Goal: Entertainment & Leisure: Browse casually

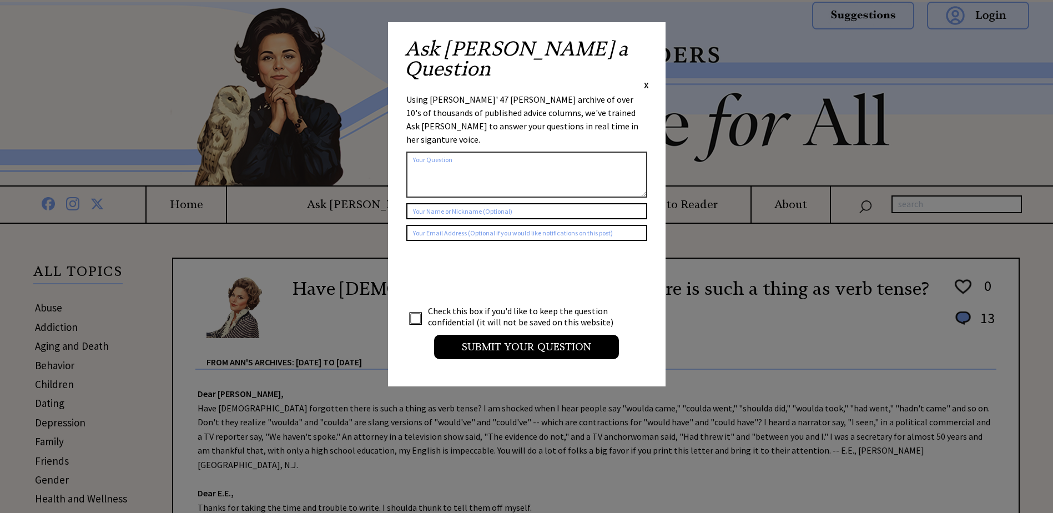
click at [644, 79] on span "X" at bounding box center [646, 84] width 5 height 11
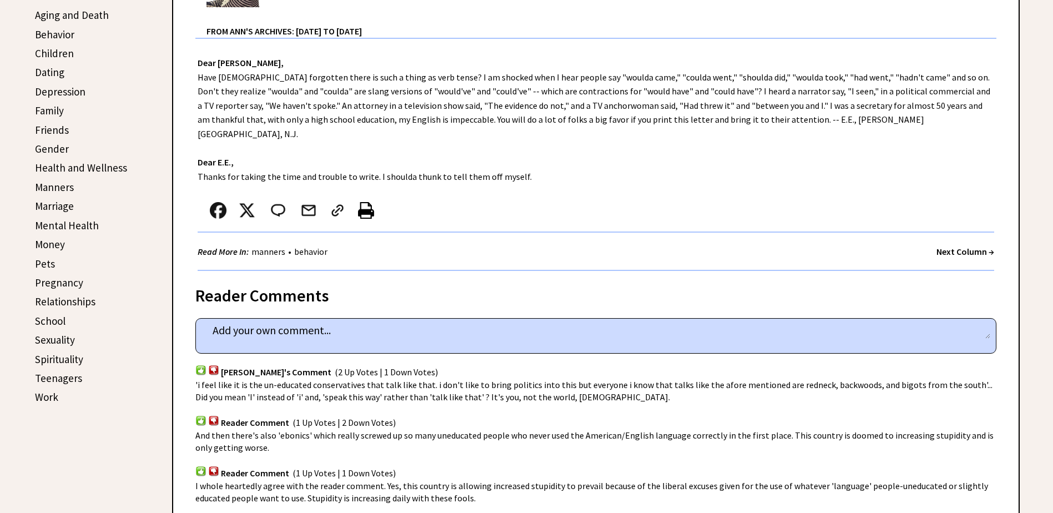
scroll to position [333, 0]
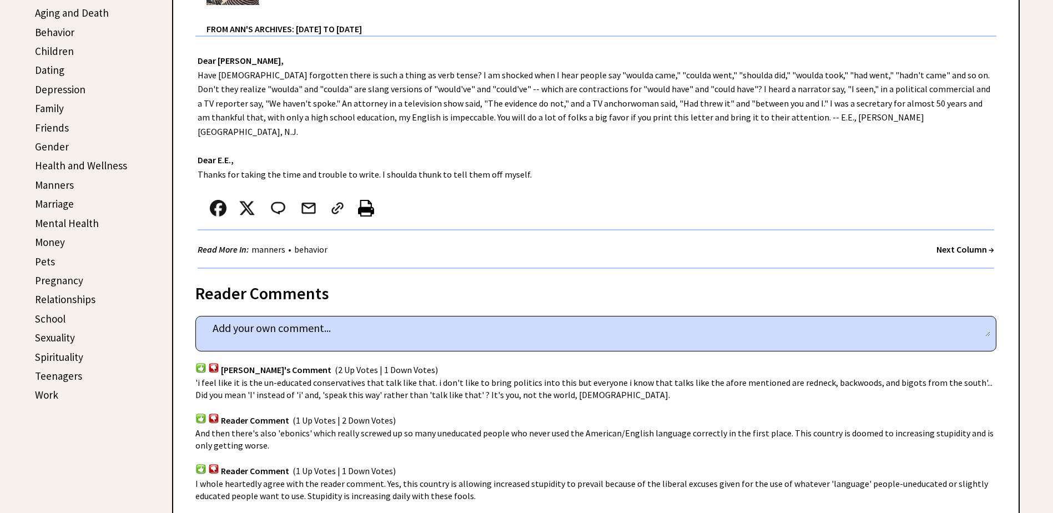
click at [960, 244] on strong "Next Column →" at bounding box center [965, 249] width 58 height 11
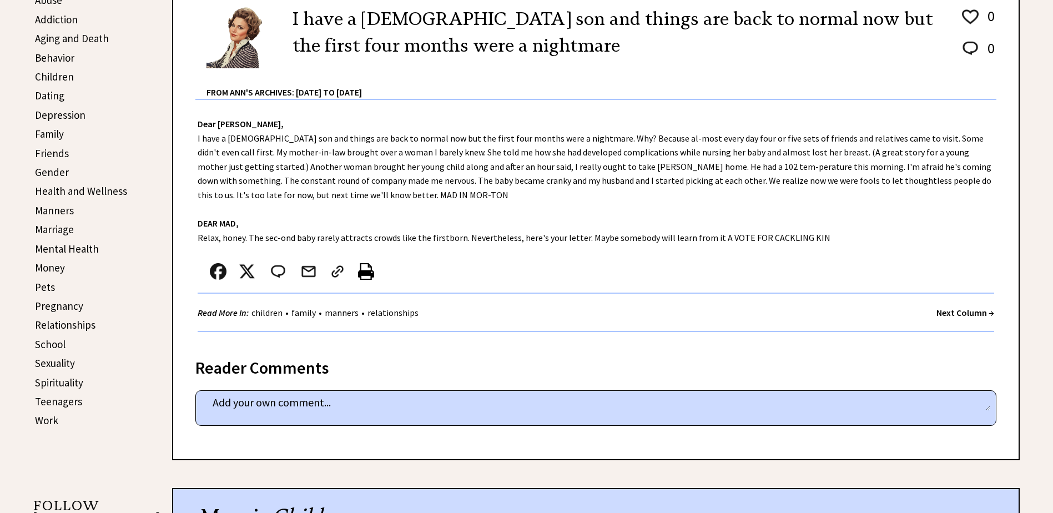
scroll to position [333, 0]
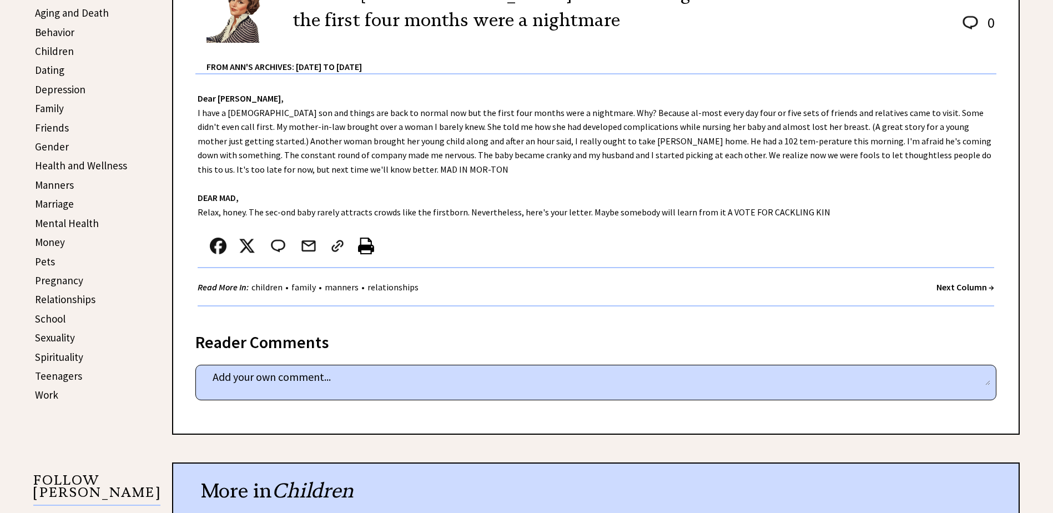
click at [970, 286] on strong "Next Column →" at bounding box center [965, 286] width 58 height 11
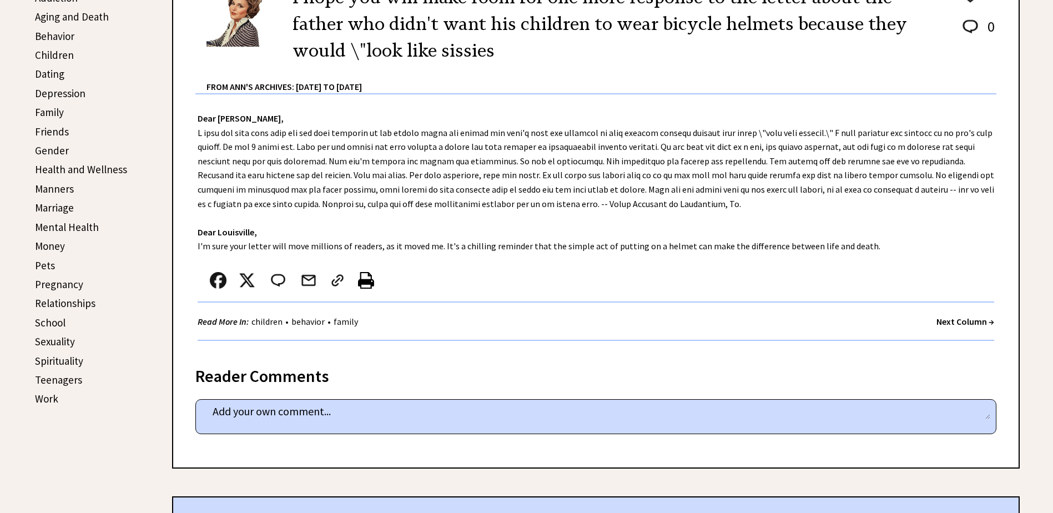
scroll to position [333, 0]
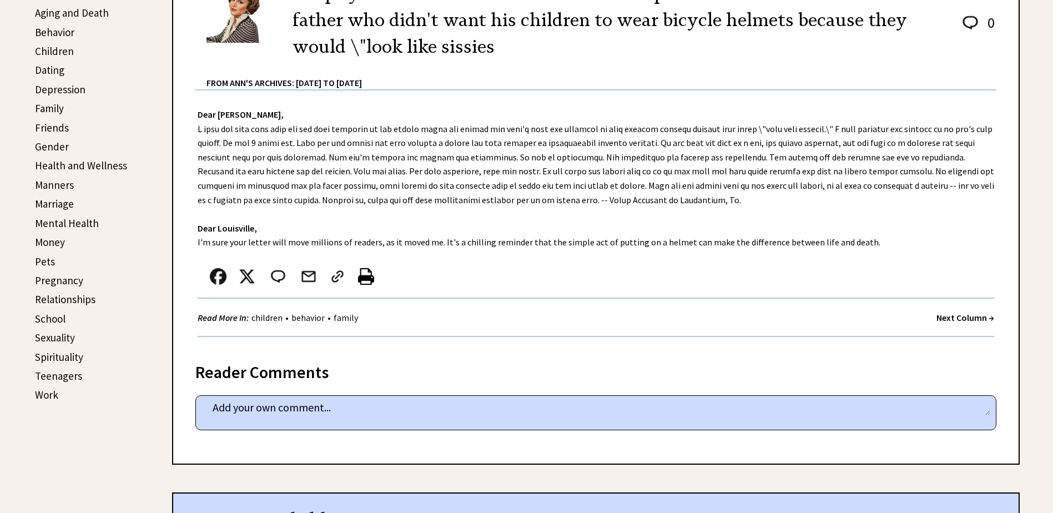
click at [973, 318] on strong "Next Column →" at bounding box center [965, 317] width 58 height 11
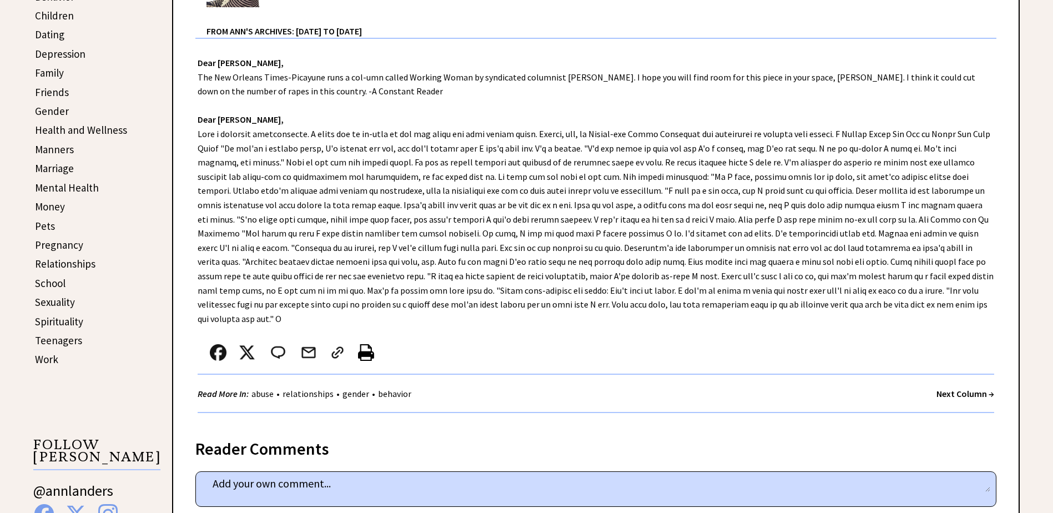
scroll to position [389, 0]
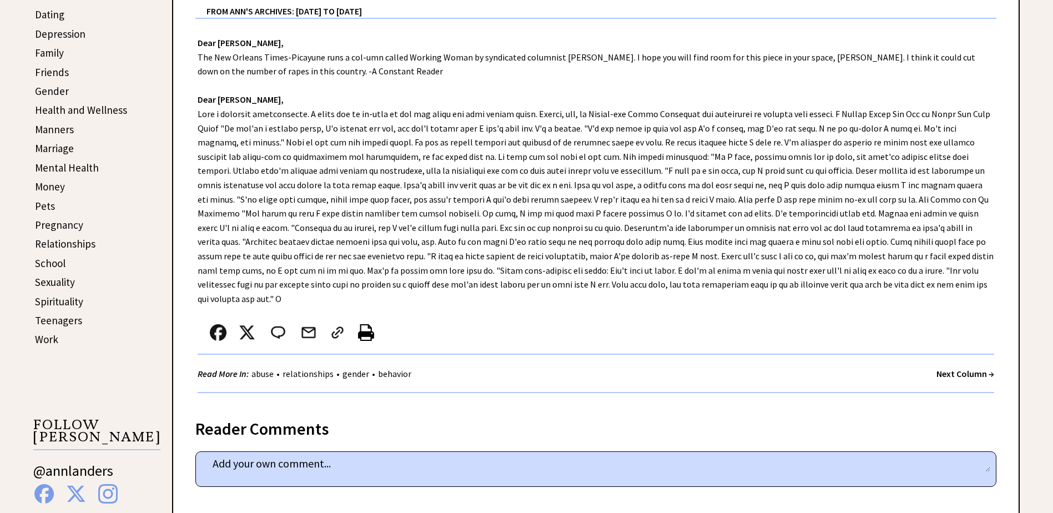
click at [961, 368] on strong "Next Column →" at bounding box center [965, 373] width 58 height 11
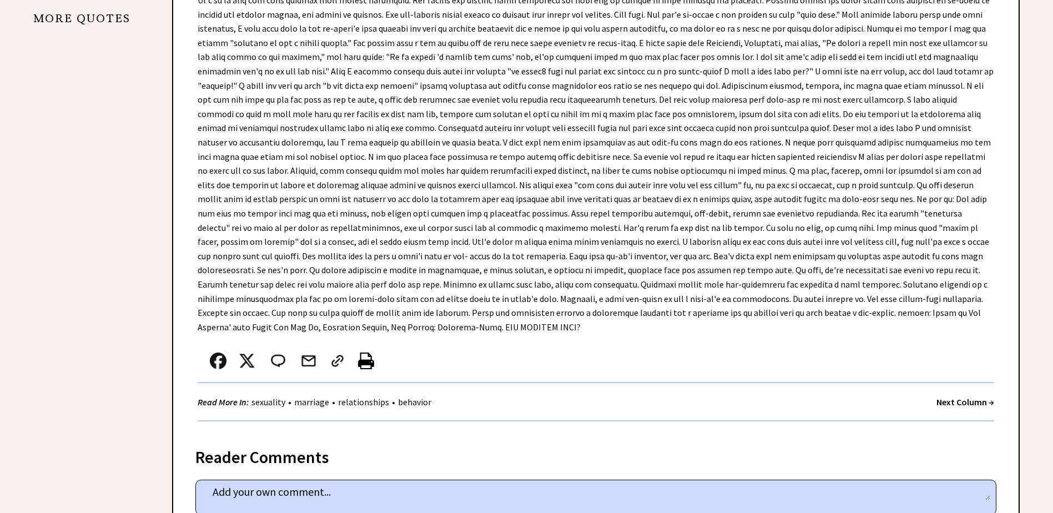
scroll to position [1221, 0]
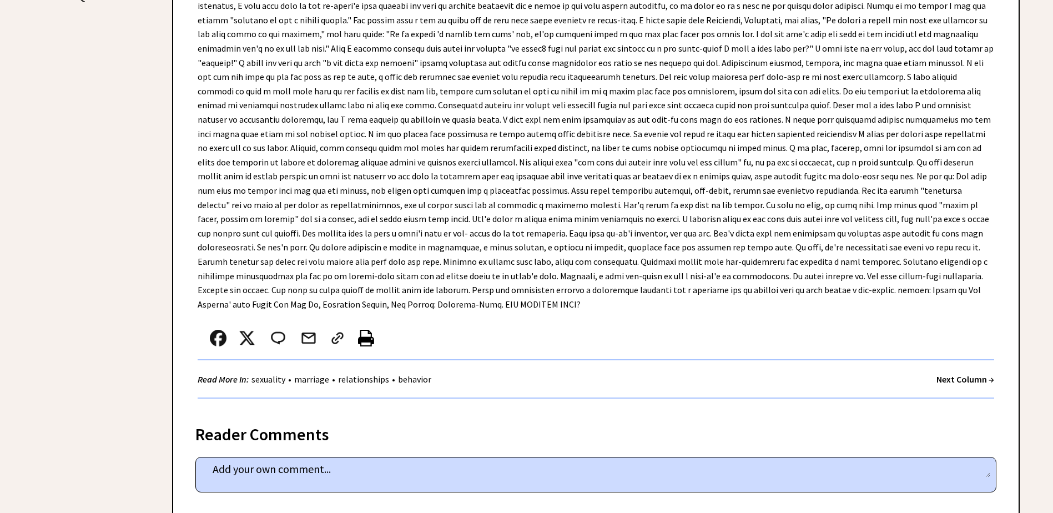
click at [964, 374] on strong "Next Column →" at bounding box center [965, 379] width 58 height 11
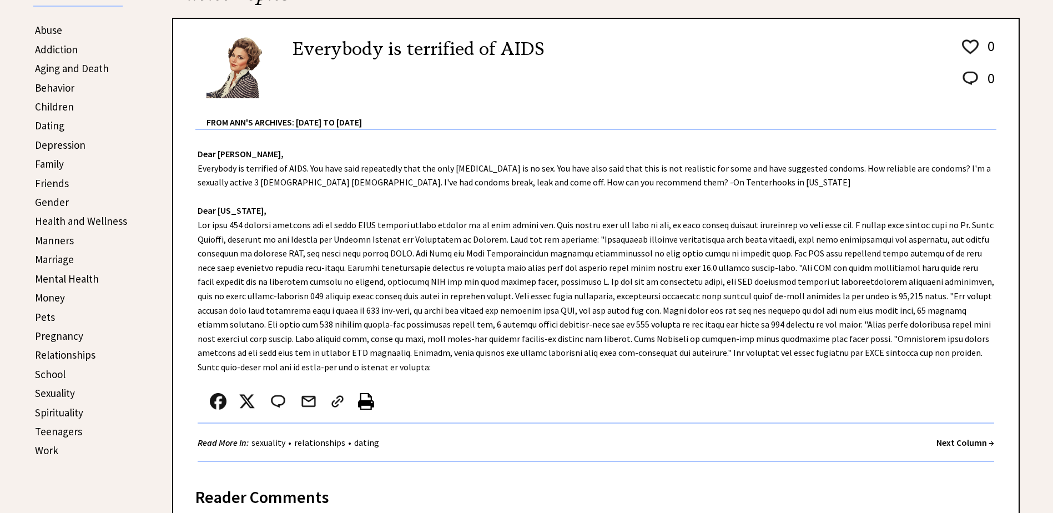
scroll to position [333, 0]
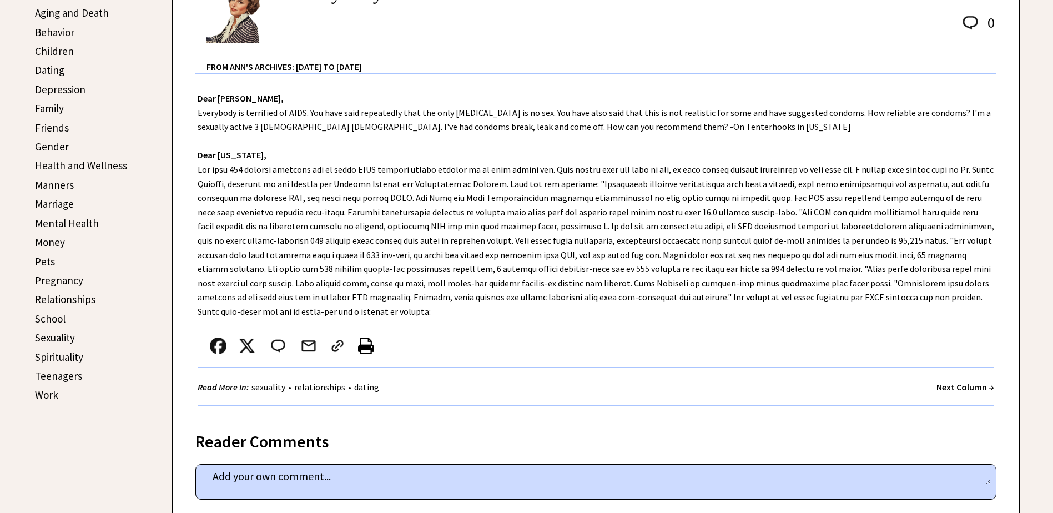
click at [961, 381] on strong "Next Column →" at bounding box center [965, 386] width 58 height 11
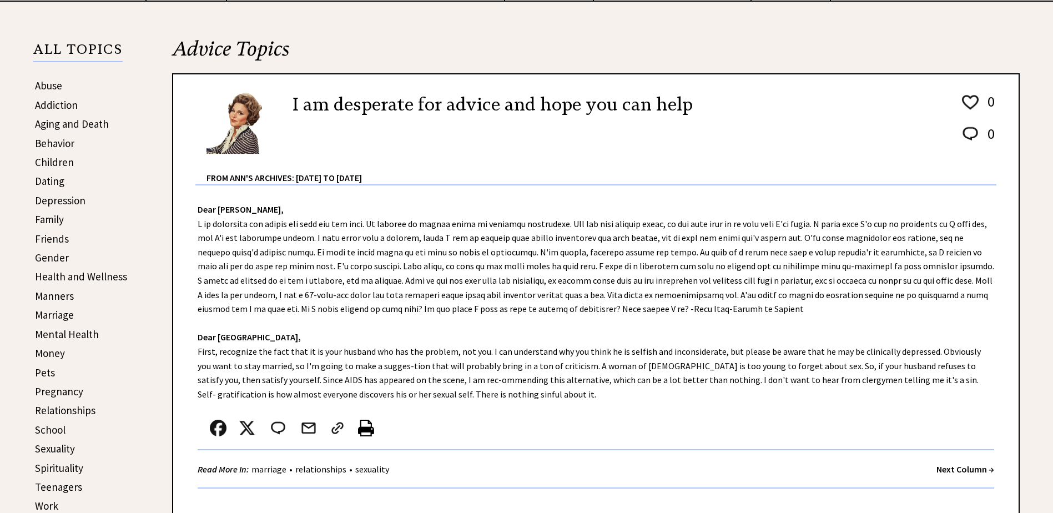
scroll to position [278, 0]
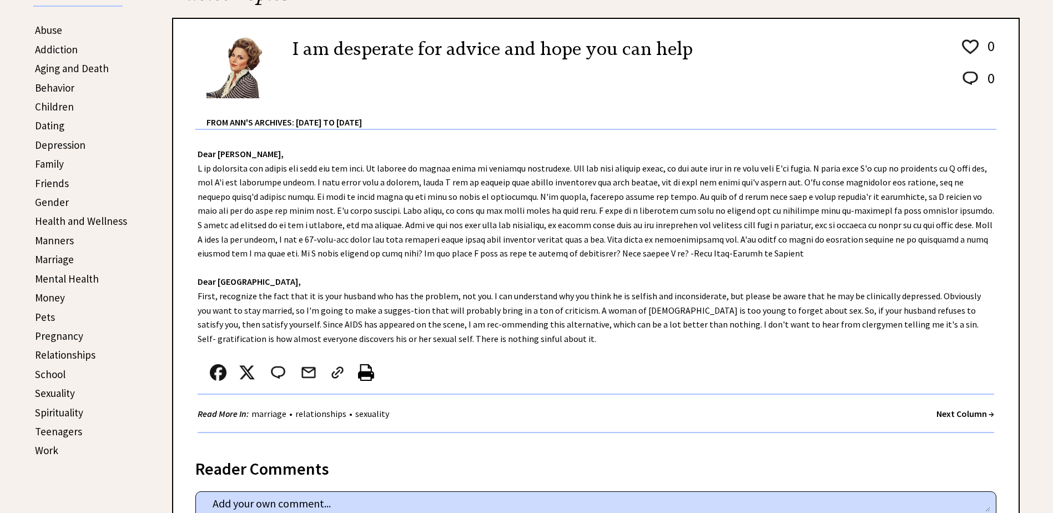
click at [953, 413] on strong "Next Column →" at bounding box center [965, 413] width 58 height 11
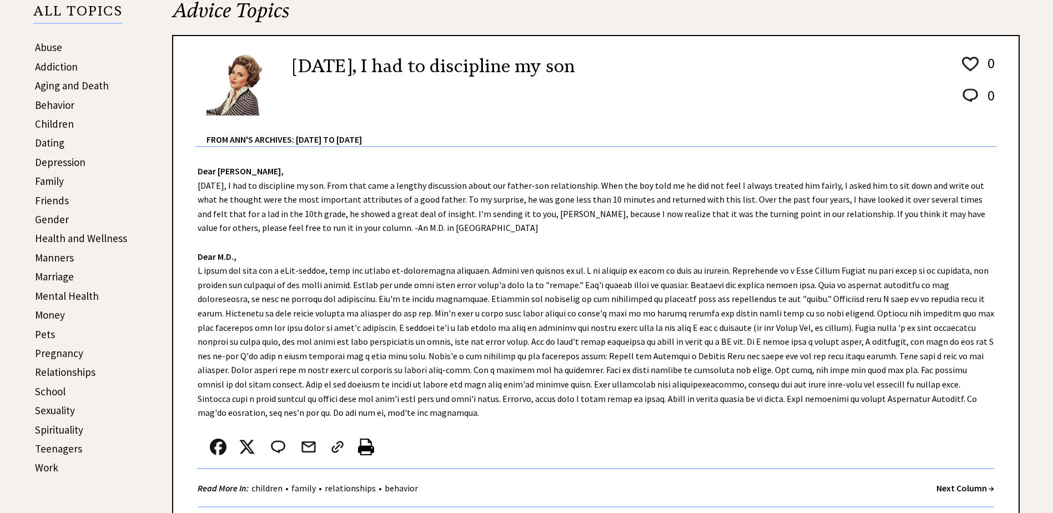
scroll to position [278, 0]
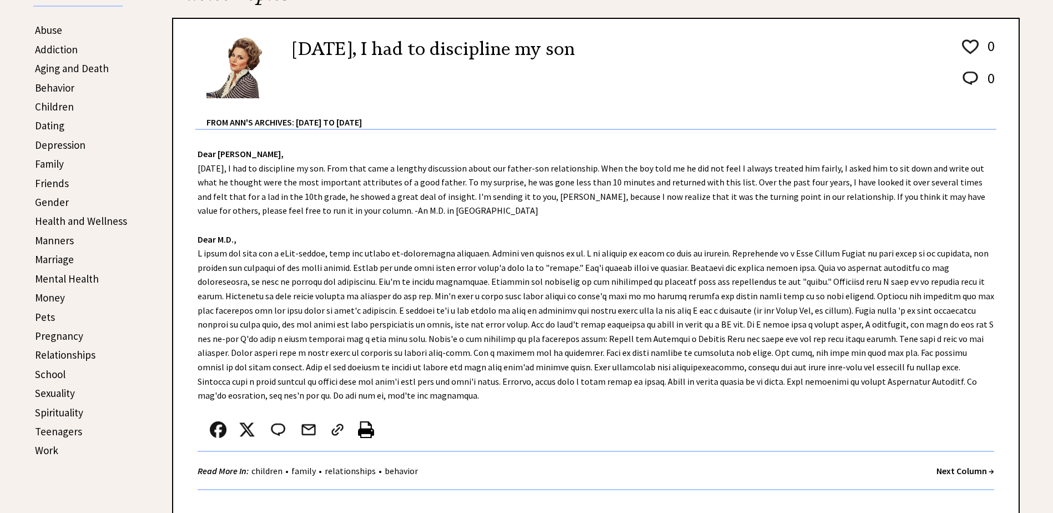
click at [964, 465] on strong "Next Column →" at bounding box center [965, 470] width 58 height 11
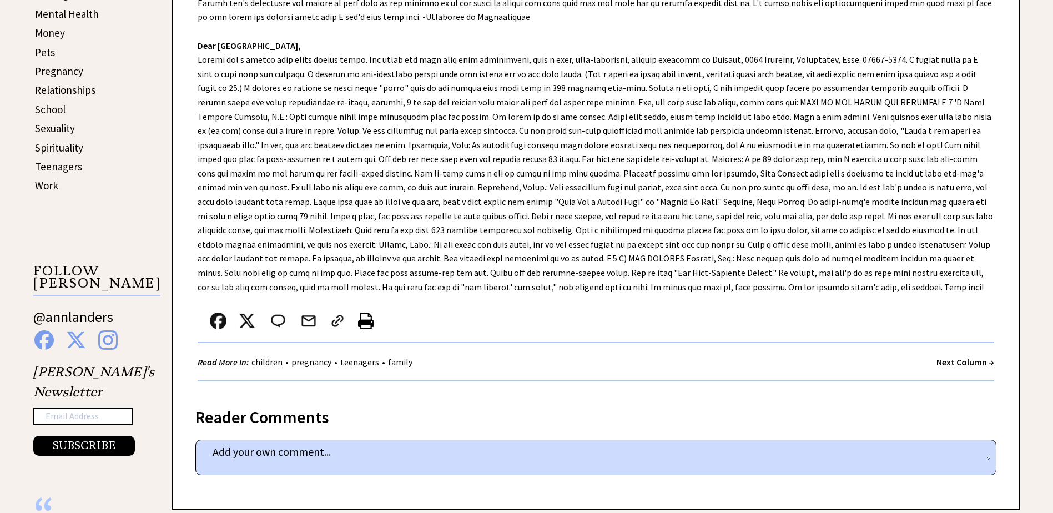
scroll to position [555, 0]
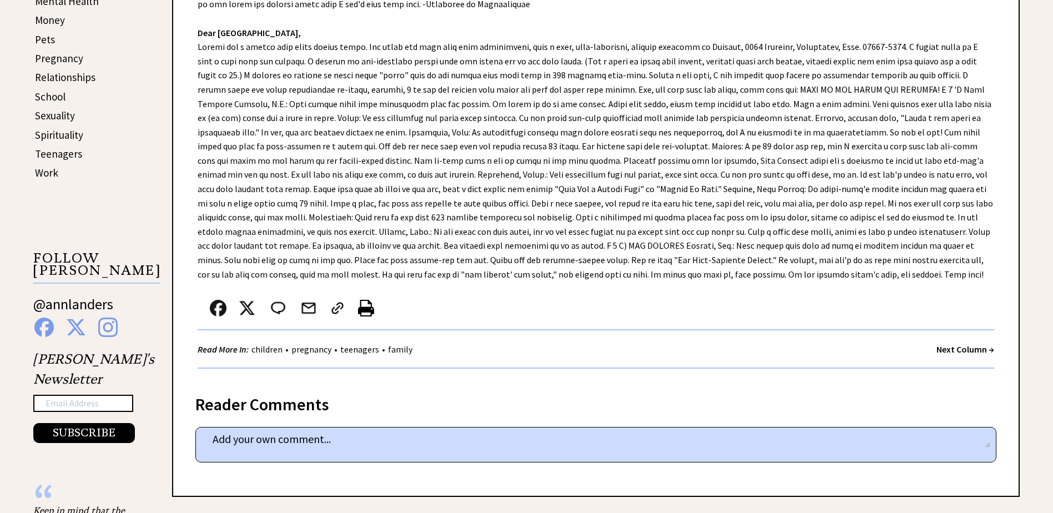
click at [966, 349] on strong "Next Column →" at bounding box center [965, 349] width 58 height 11
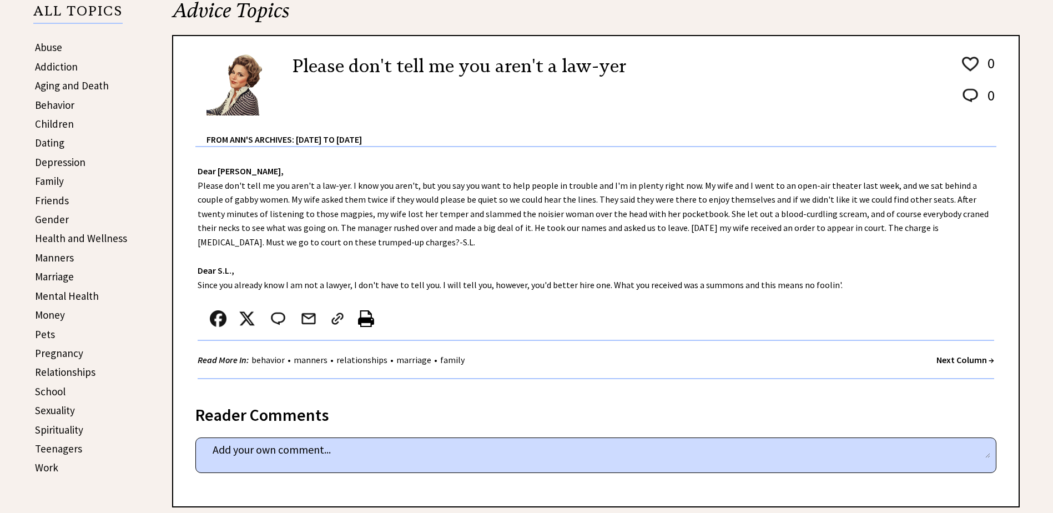
scroll to position [278, 0]
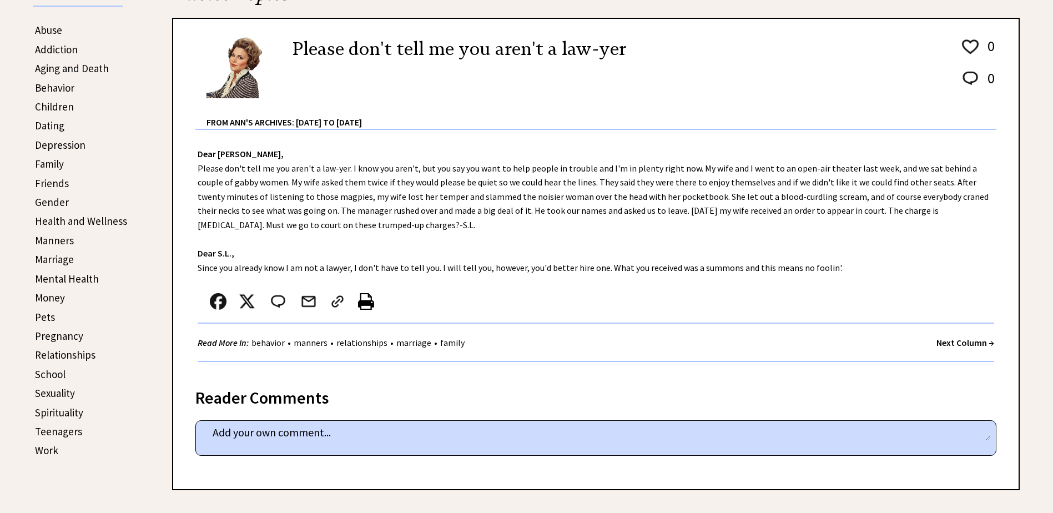
click at [965, 340] on strong "Next Column →" at bounding box center [965, 342] width 58 height 11
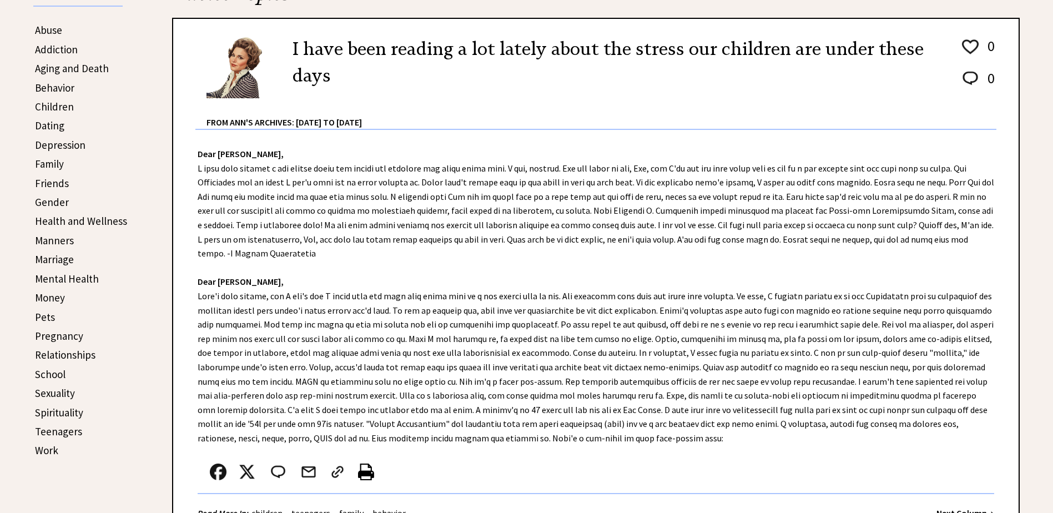
scroll to position [333, 0]
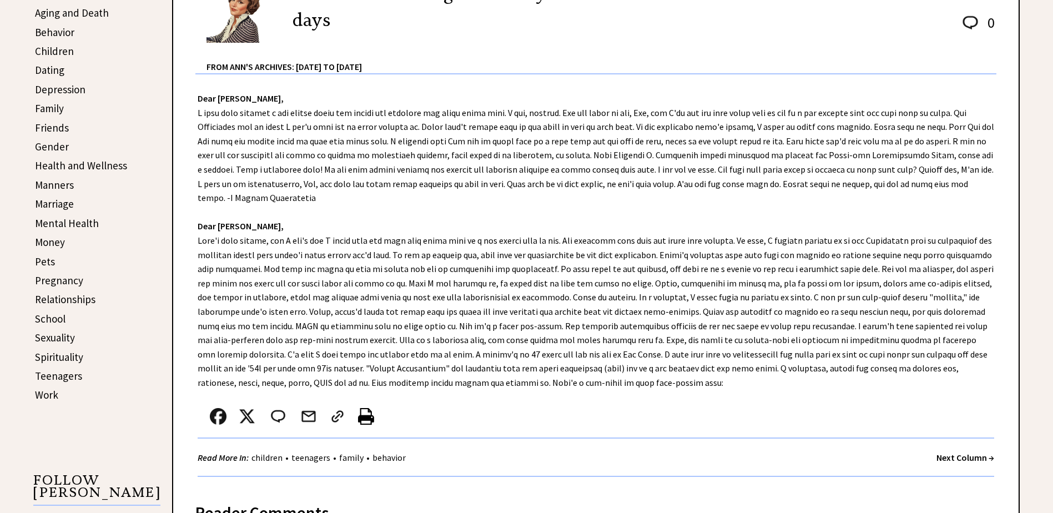
click at [950, 459] on strong "Next Column →" at bounding box center [965, 457] width 58 height 11
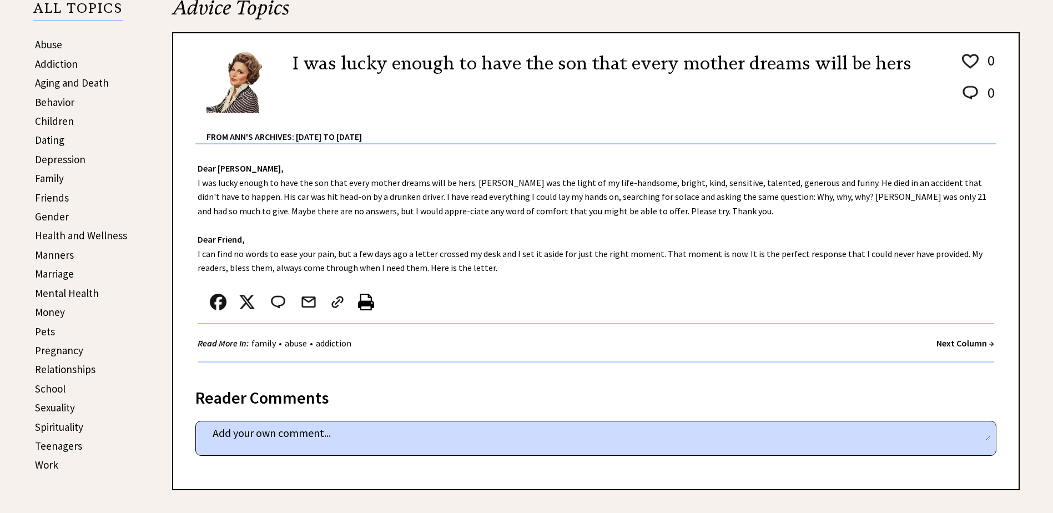
scroll to position [278, 0]
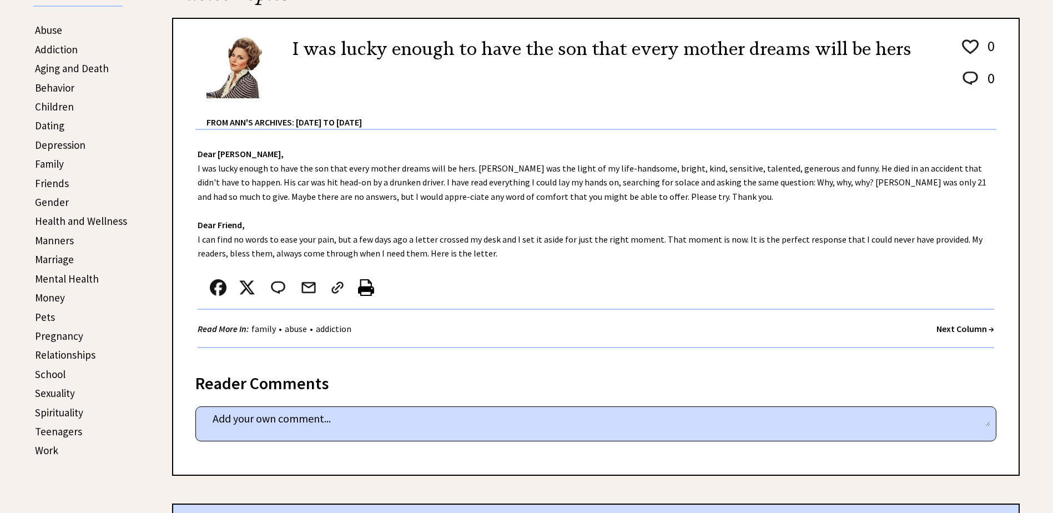
click at [965, 327] on strong "Next Column →" at bounding box center [965, 328] width 58 height 11
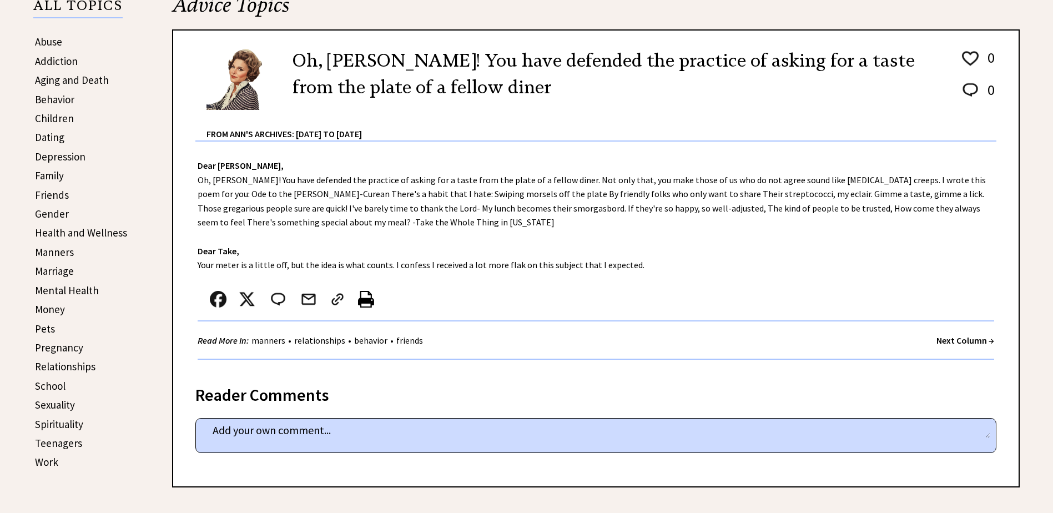
scroll to position [278, 0]
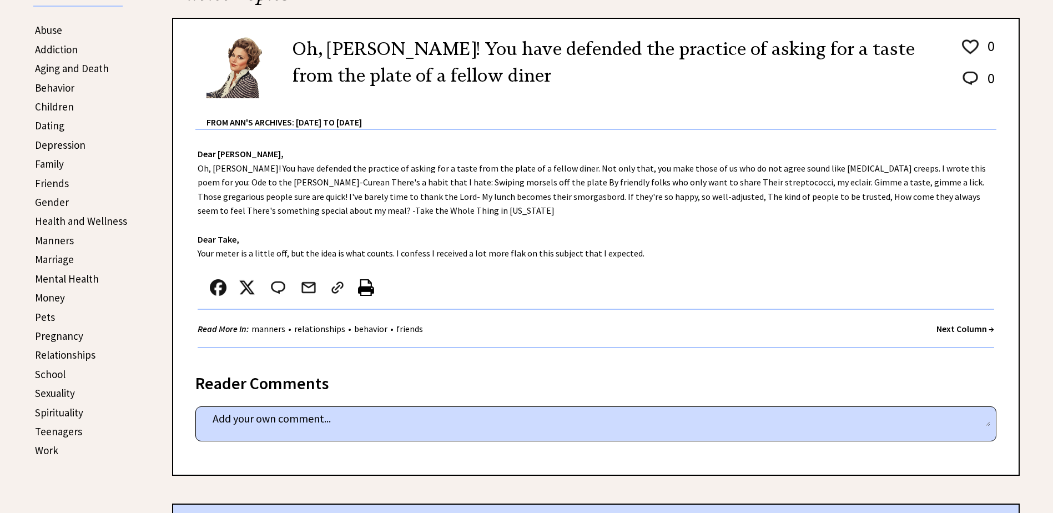
click at [970, 326] on strong "Next Column →" at bounding box center [965, 328] width 58 height 11
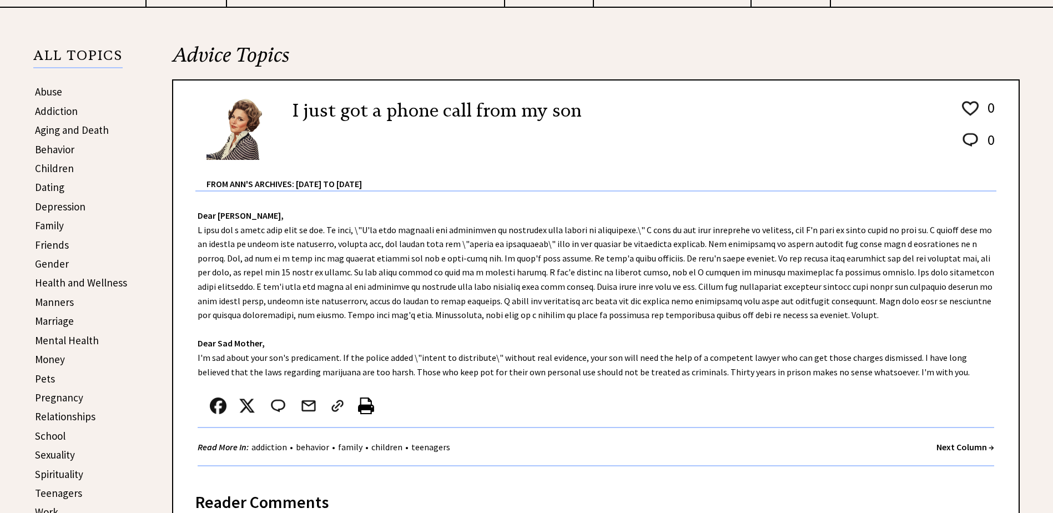
scroll to position [222, 0]
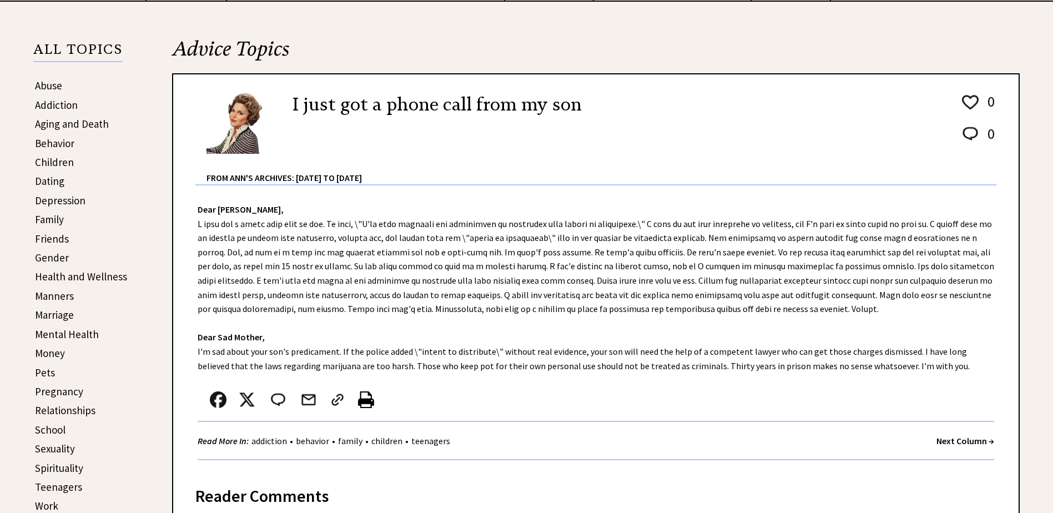
click at [953, 444] on strong "Next Column →" at bounding box center [965, 440] width 58 height 11
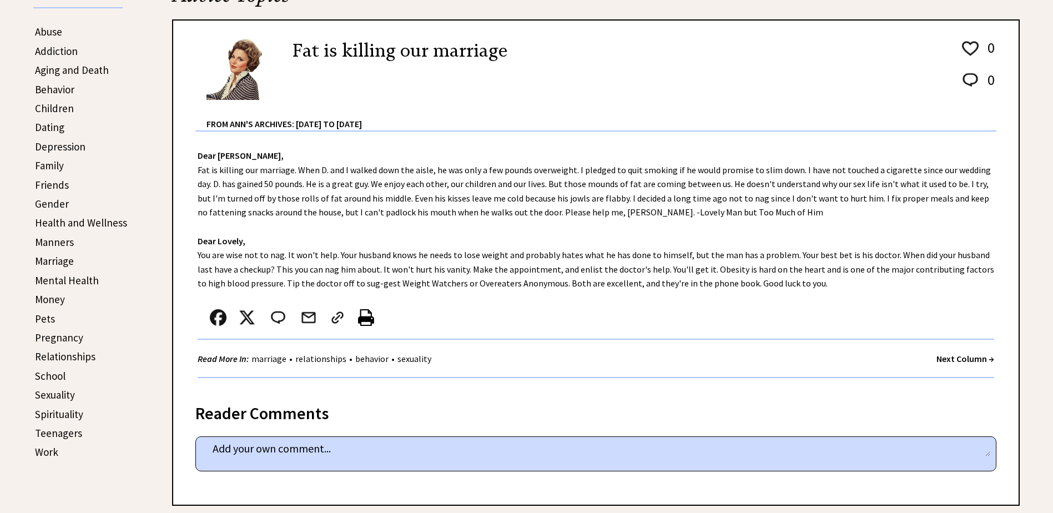
scroll to position [278, 0]
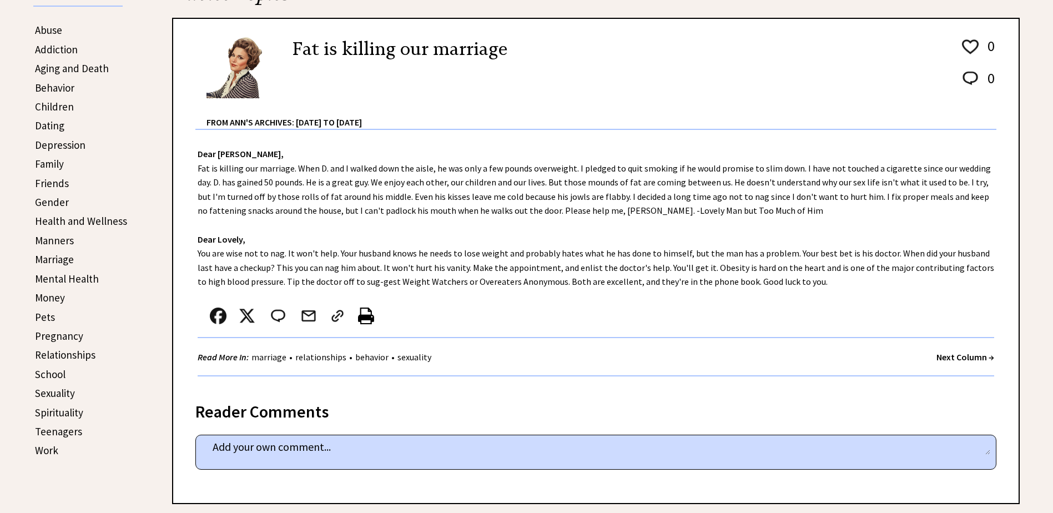
click at [961, 355] on strong "Next Column →" at bounding box center [965, 356] width 58 height 11
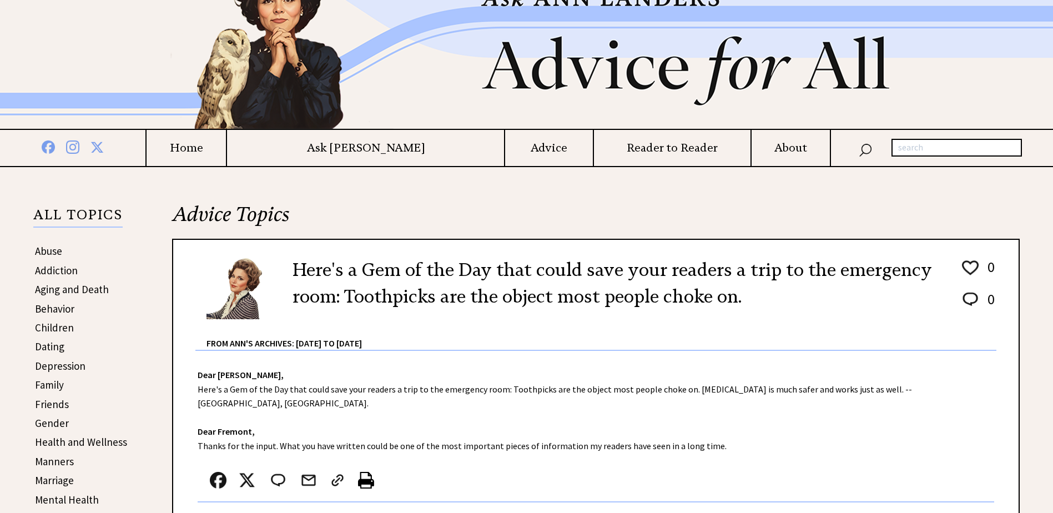
scroll to position [111, 0]
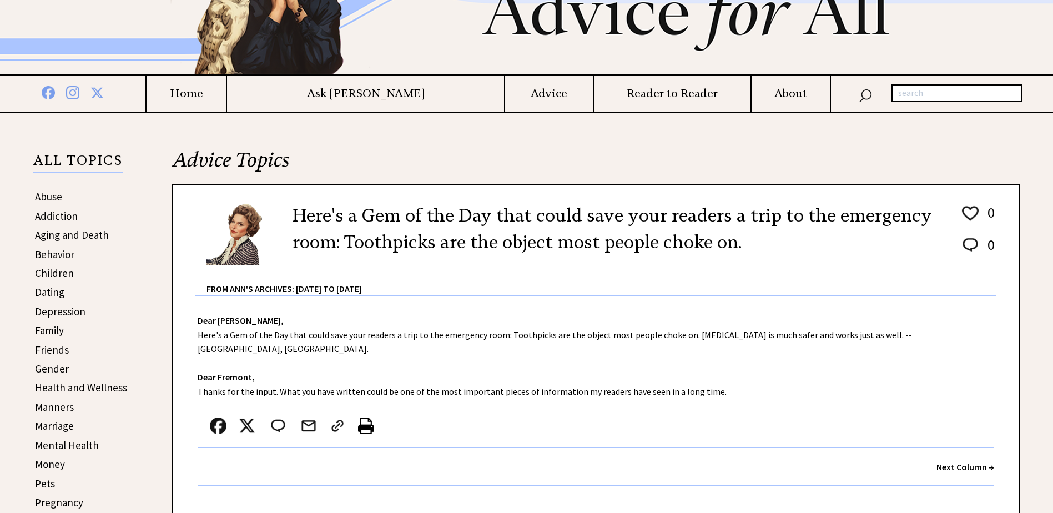
click at [961, 461] on strong "Next Column →" at bounding box center [965, 466] width 58 height 11
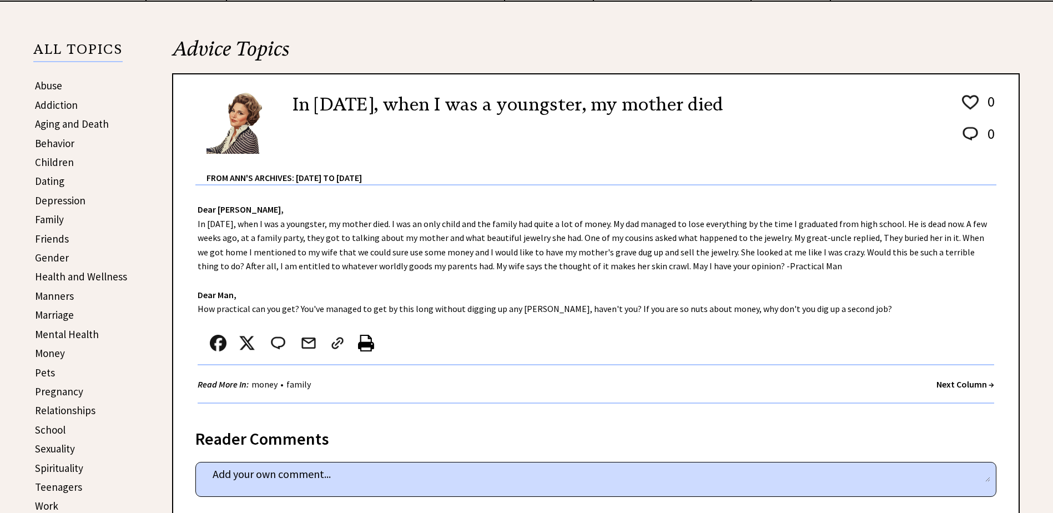
scroll to position [278, 0]
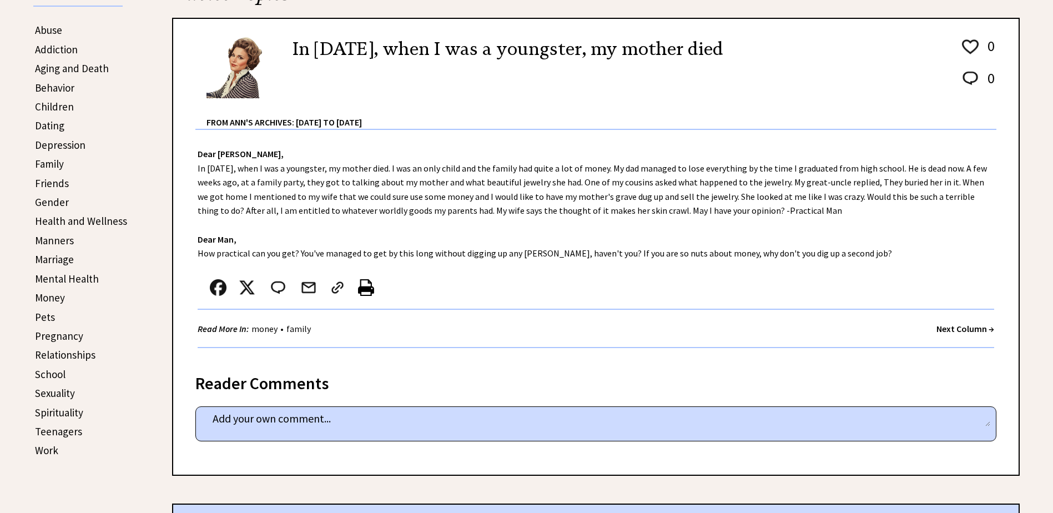
click at [955, 328] on strong "Next Column →" at bounding box center [965, 328] width 58 height 11
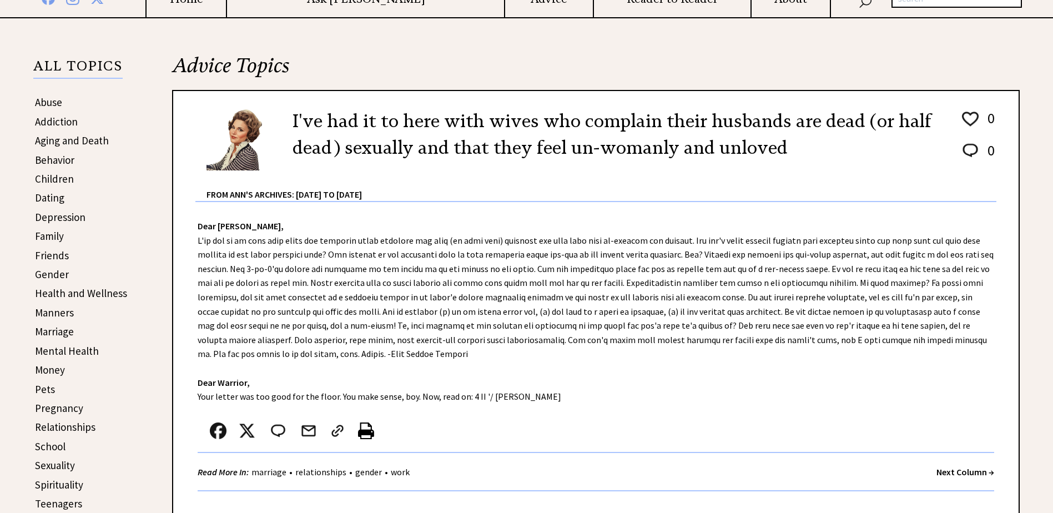
scroll to position [222, 0]
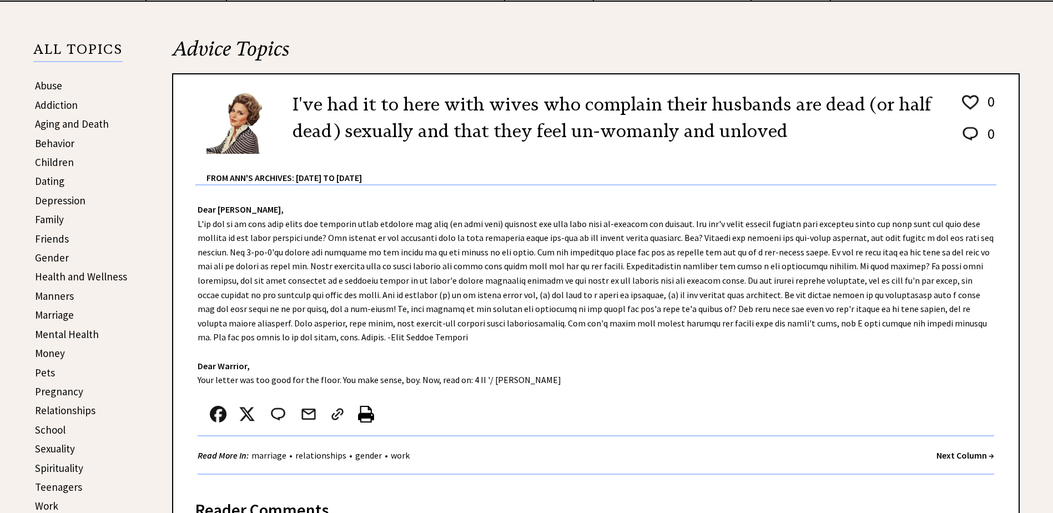
click at [955, 459] on strong "Next Column →" at bounding box center [965, 455] width 58 height 11
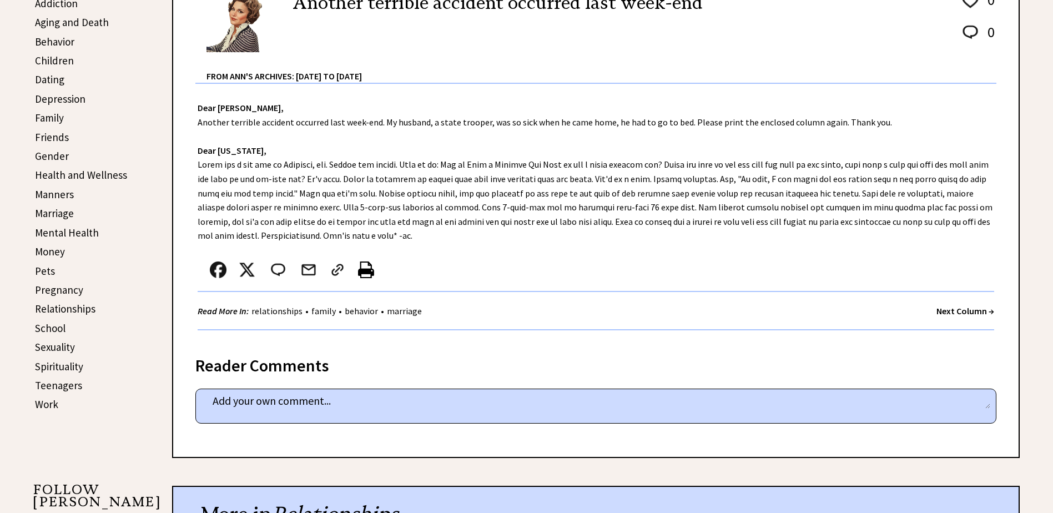
scroll to position [333, 0]
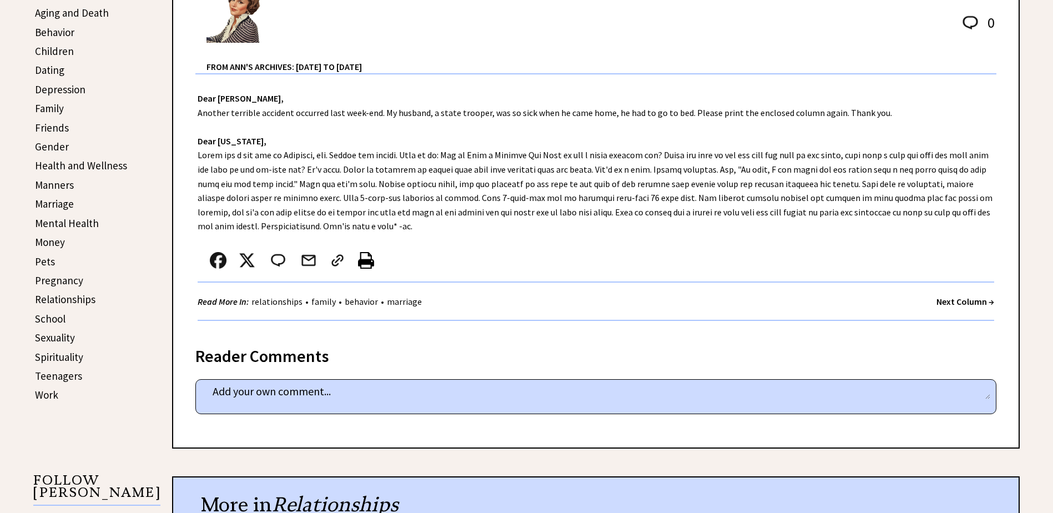
click at [961, 301] on strong "Next Column →" at bounding box center [965, 301] width 58 height 11
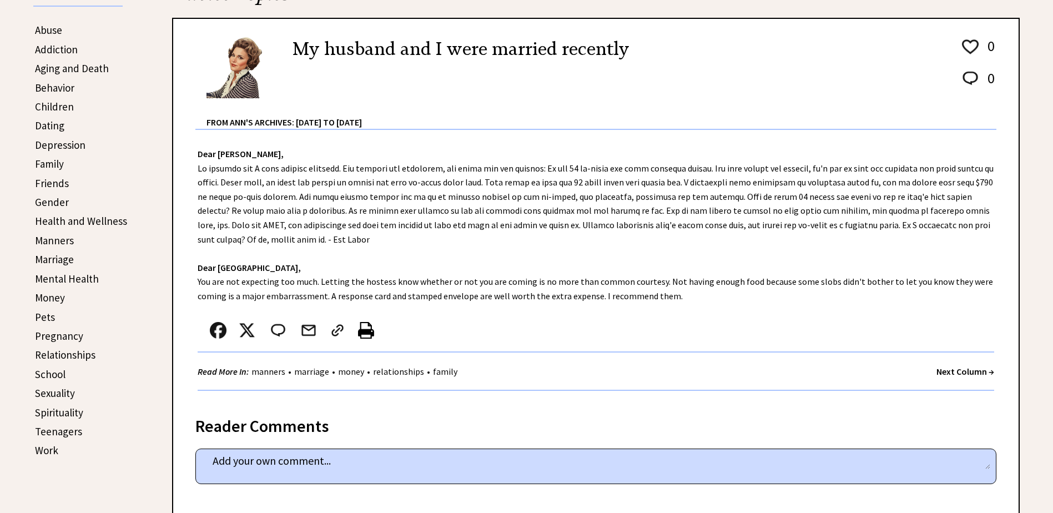
scroll to position [333, 0]
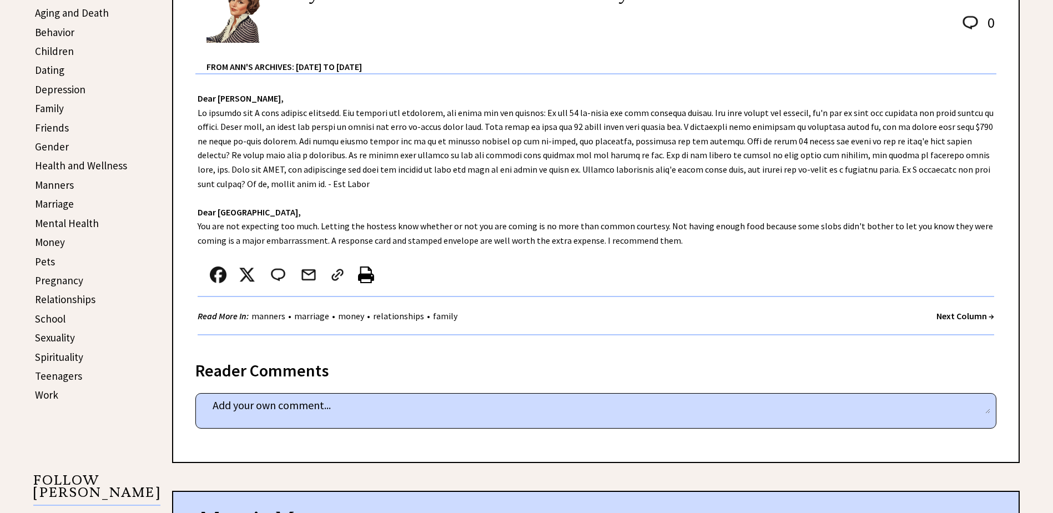
click at [960, 319] on strong "Next Column →" at bounding box center [965, 315] width 58 height 11
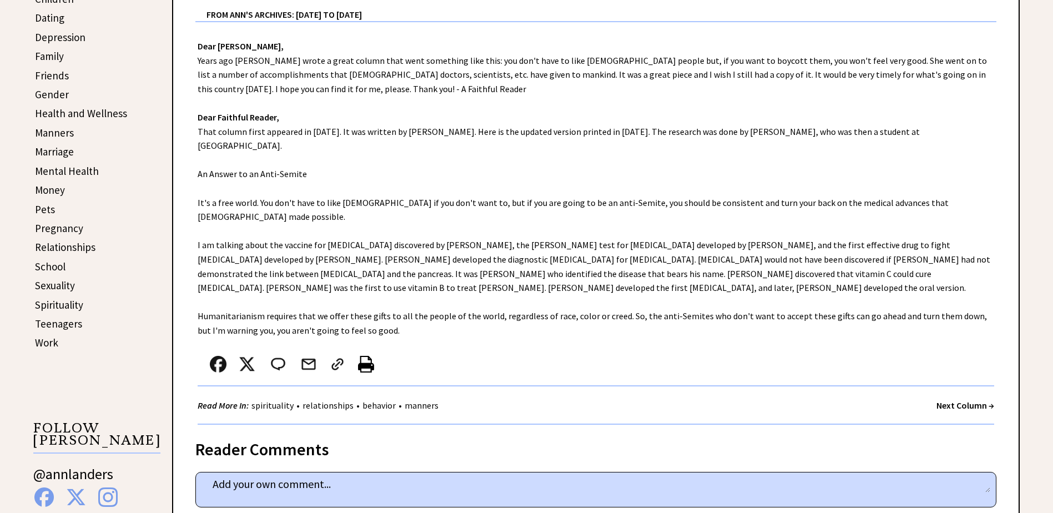
scroll to position [444, 0]
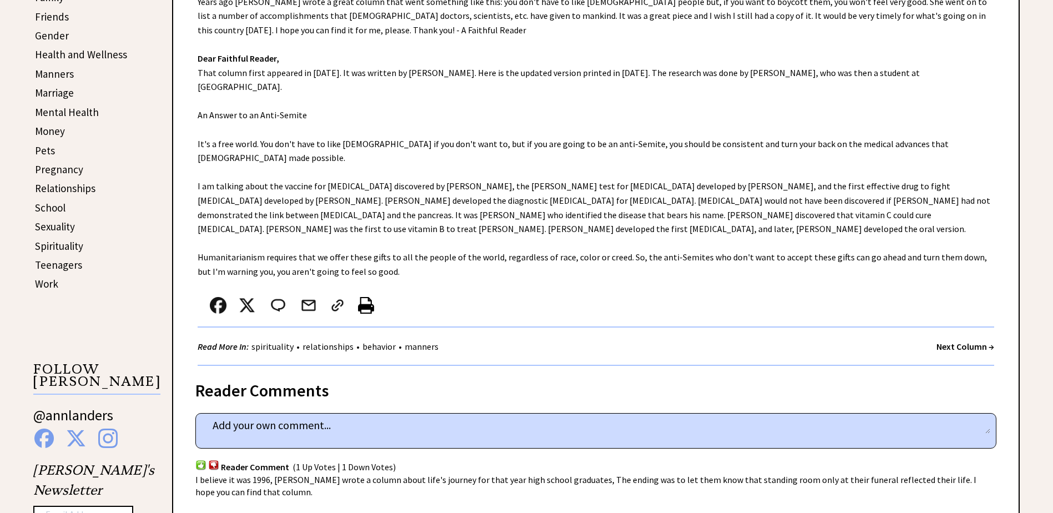
click at [955, 341] on strong "Next Column →" at bounding box center [965, 346] width 58 height 11
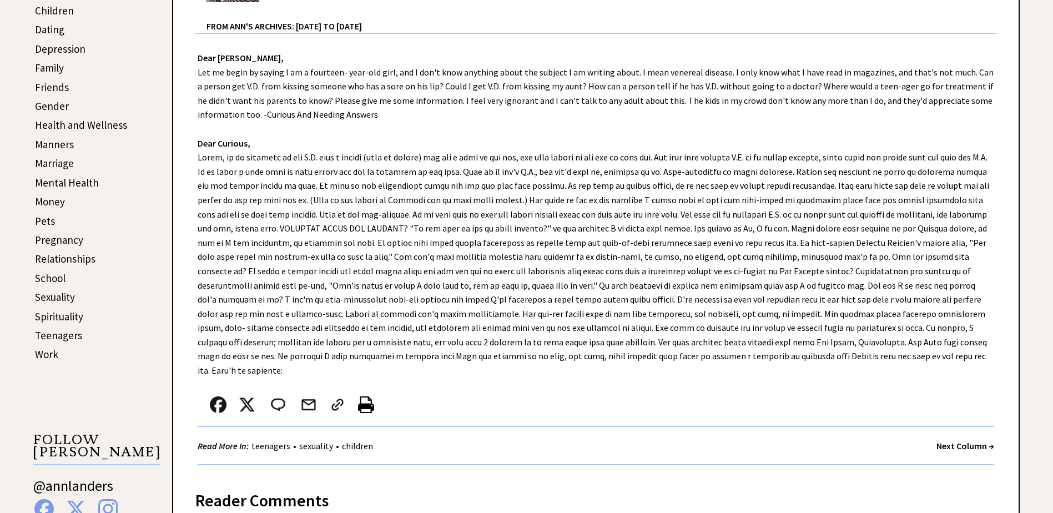
scroll to position [389, 0]
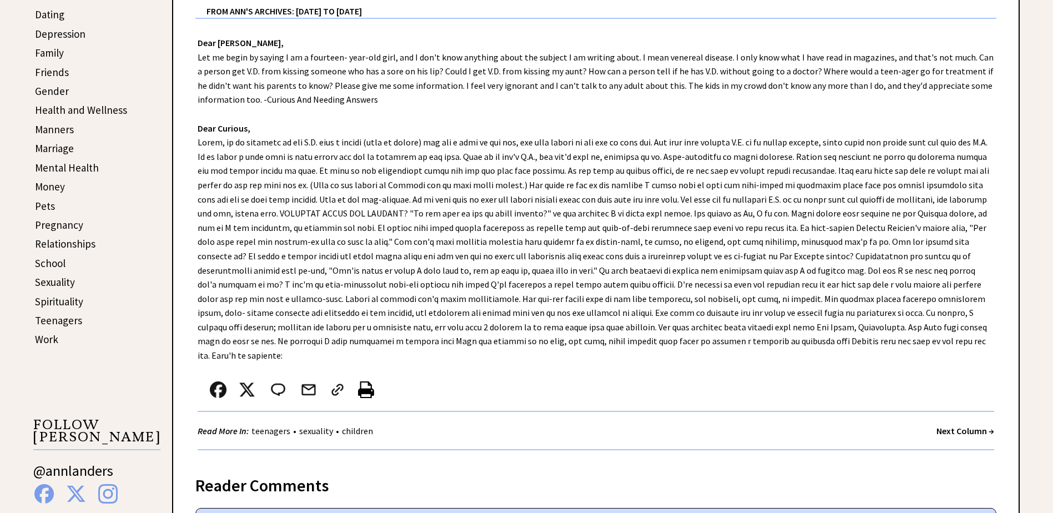
click at [967, 425] on strong "Next Column →" at bounding box center [965, 430] width 58 height 11
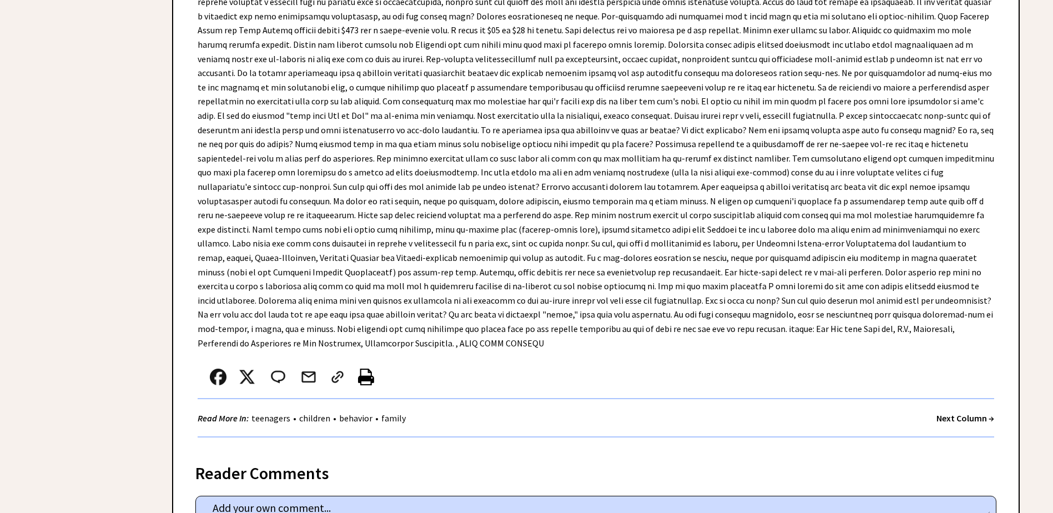
scroll to position [3553, 0]
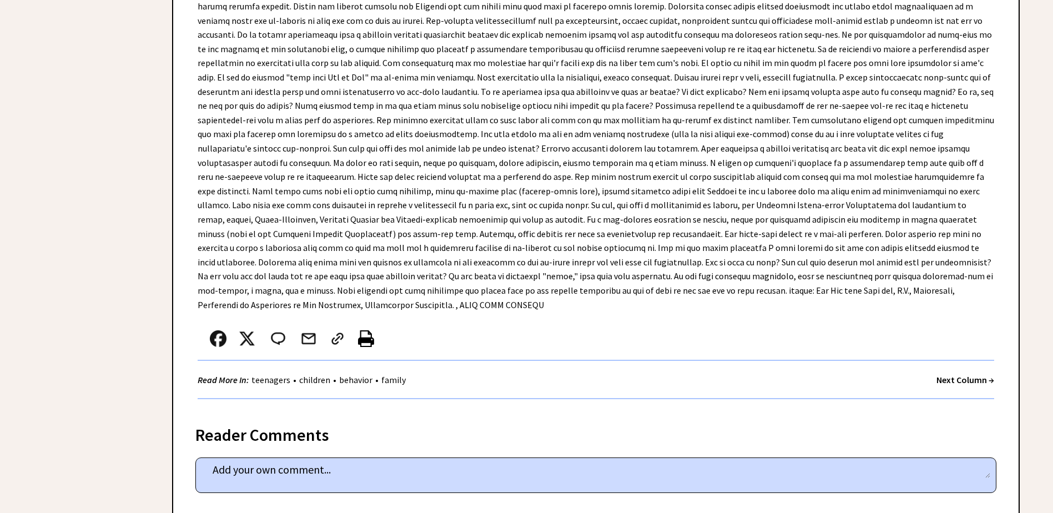
click at [951, 374] on strong "Next Column →" at bounding box center [965, 379] width 58 height 11
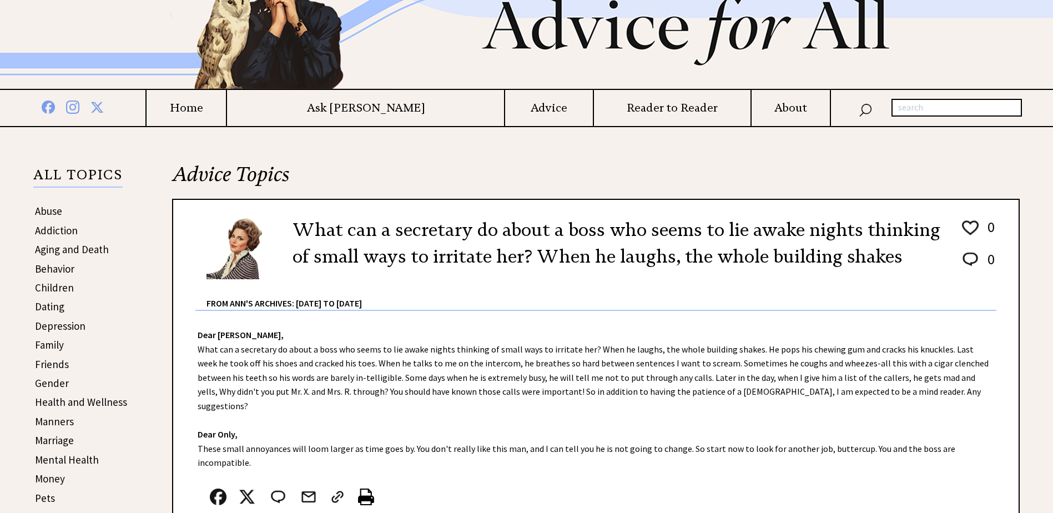
scroll to position [167, 0]
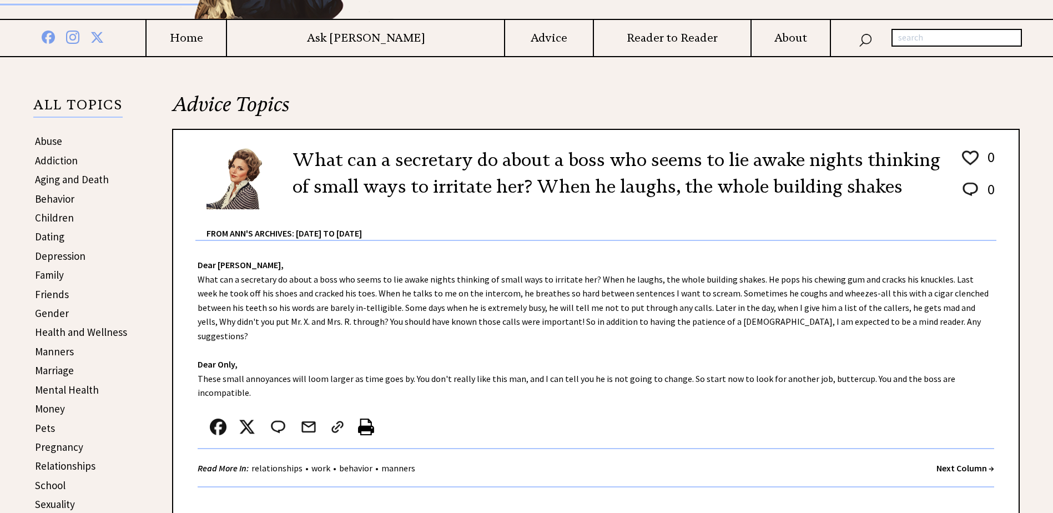
click at [955, 462] on strong "Next Column →" at bounding box center [965, 467] width 58 height 11
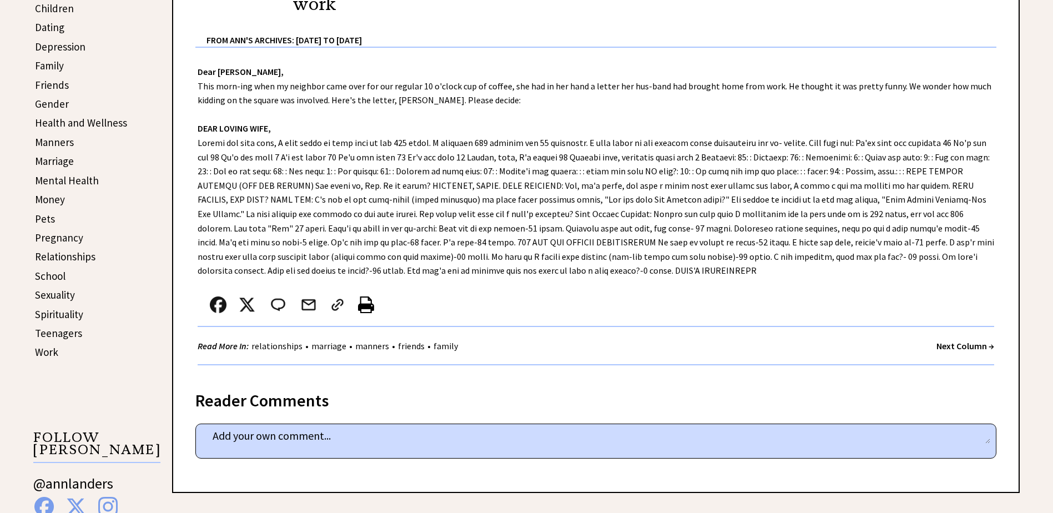
scroll to position [389, 0]
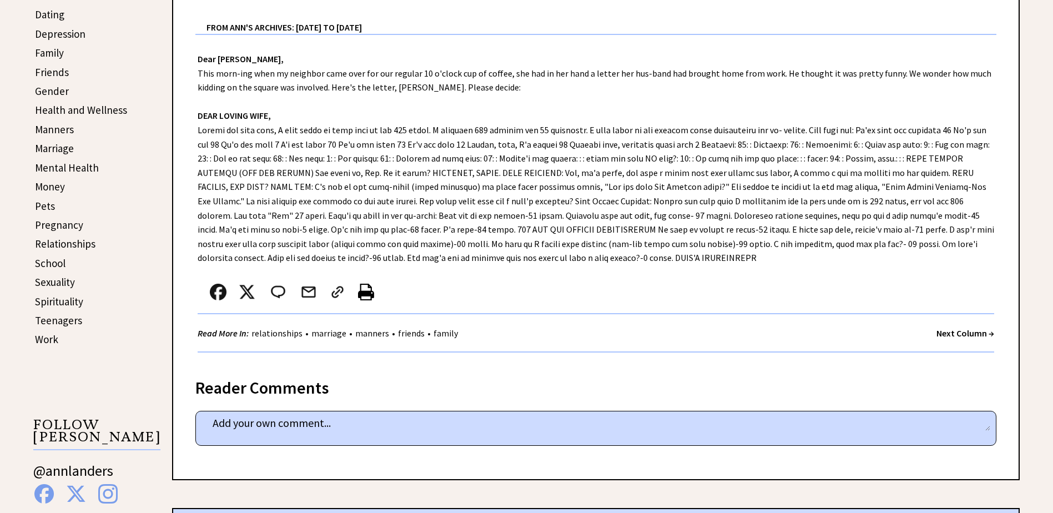
click at [957, 328] on strong "Next Column →" at bounding box center [965, 333] width 58 height 11
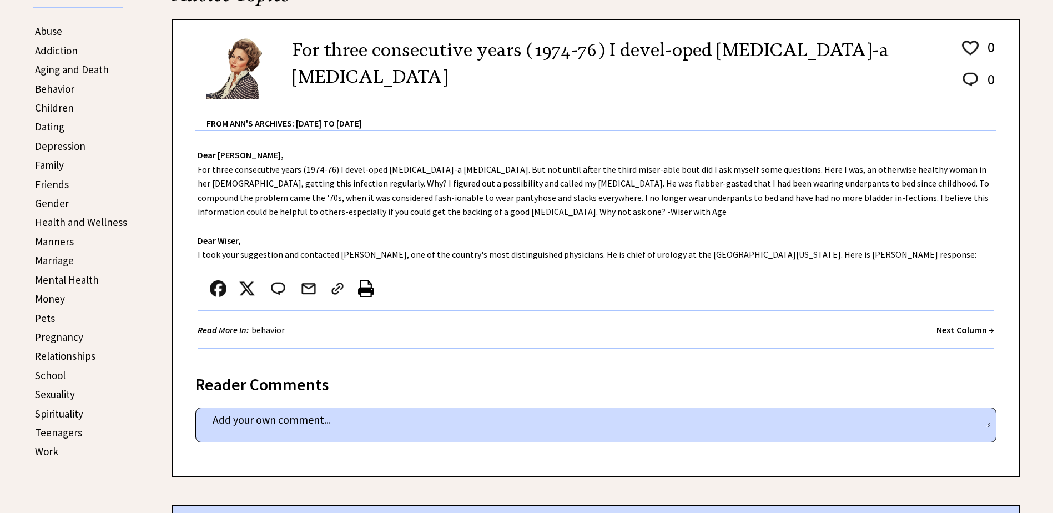
scroll to position [278, 0]
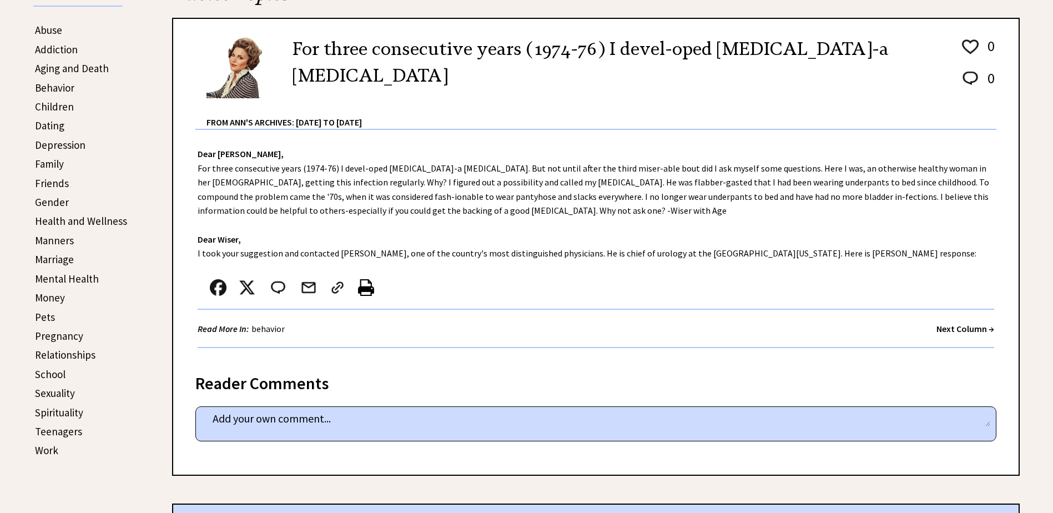
click at [966, 328] on strong "Next Column →" at bounding box center [965, 328] width 58 height 11
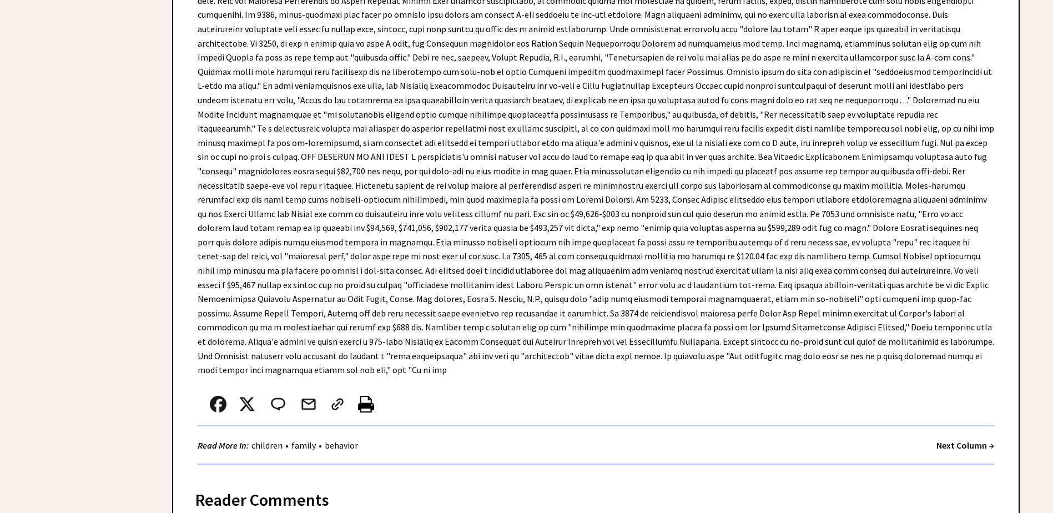
scroll to position [4552, 0]
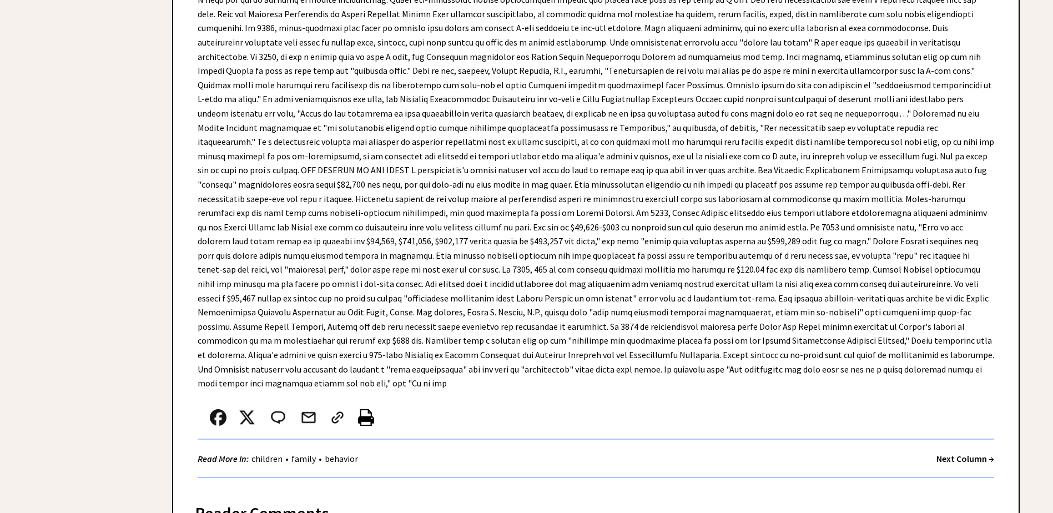
click at [957, 453] on strong "Next Column →" at bounding box center [965, 458] width 58 height 11
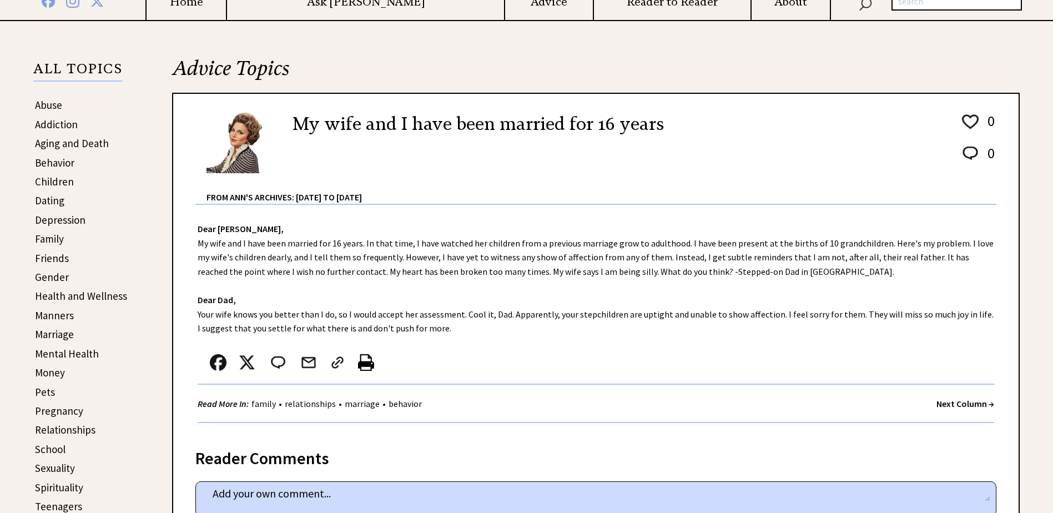
scroll to position [222, 0]
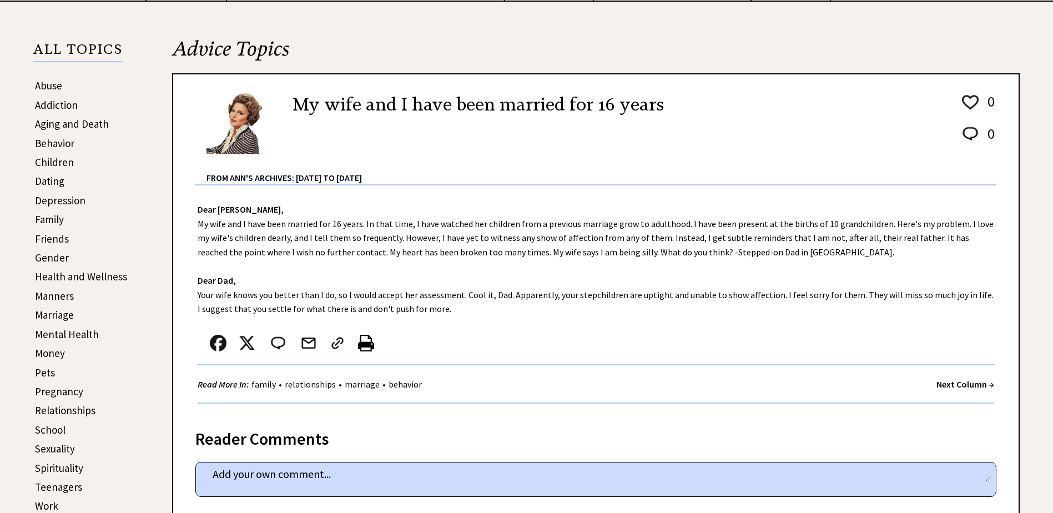
click at [956, 386] on strong "Next Column →" at bounding box center [965, 384] width 58 height 11
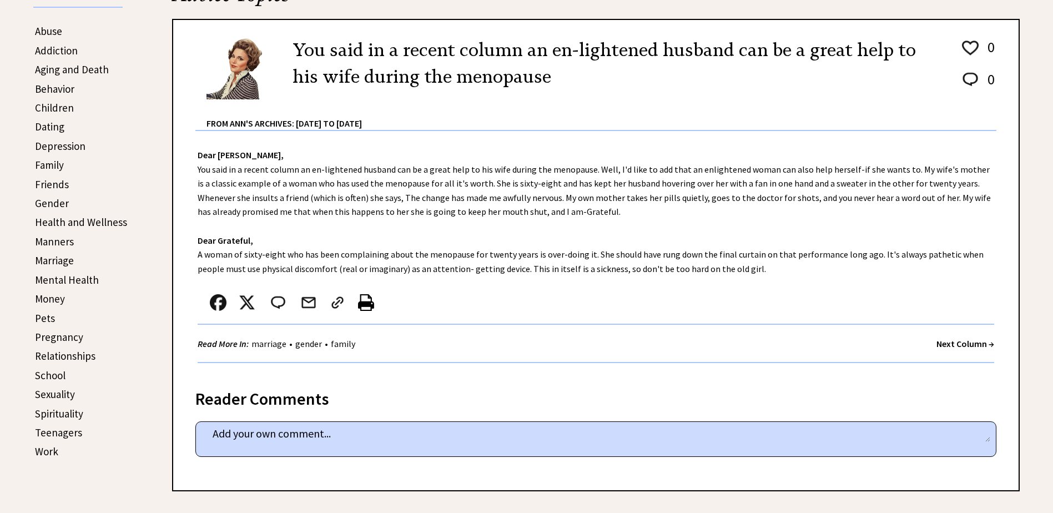
scroll to position [278, 0]
click at [943, 344] on strong "Next Column →" at bounding box center [965, 342] width 58 height 11
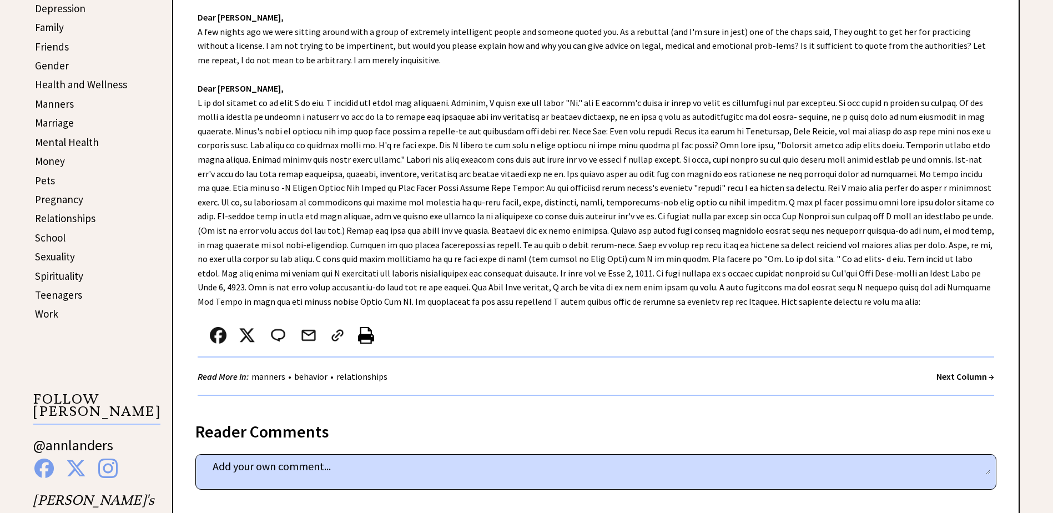
scroll to position [444, 0]
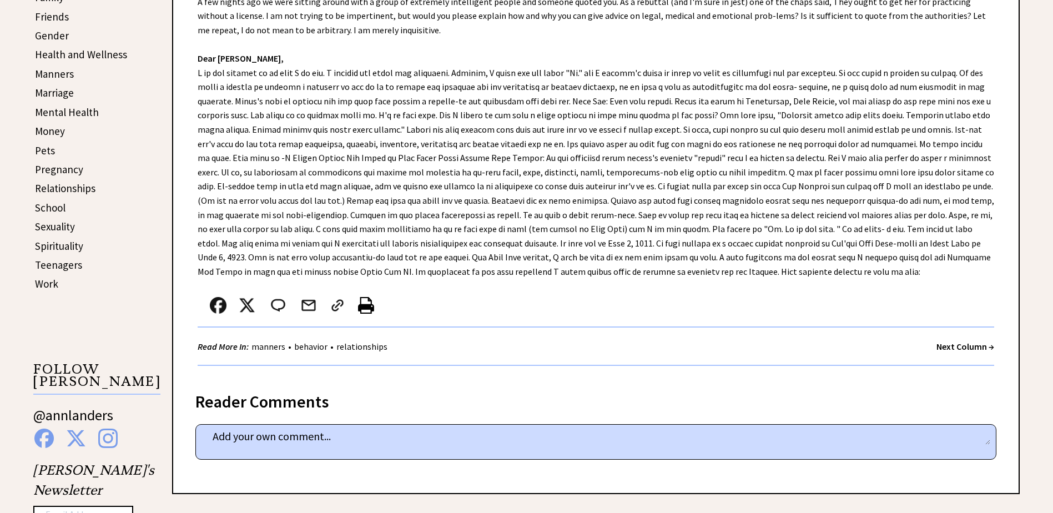
click at [959, 347] on strong "Next Column →" at bounding box center [965, 346] width 58 height 11
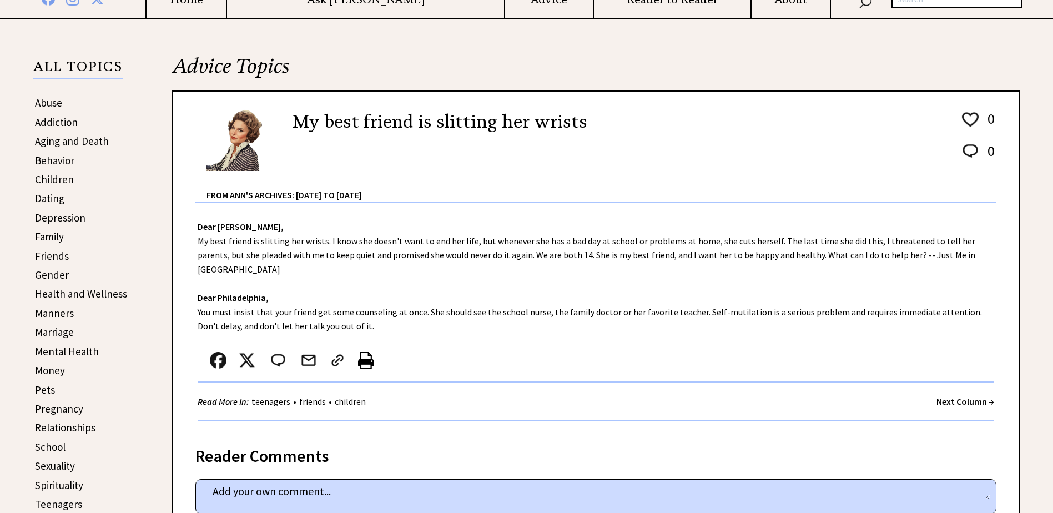
scroll to position [222, 0]
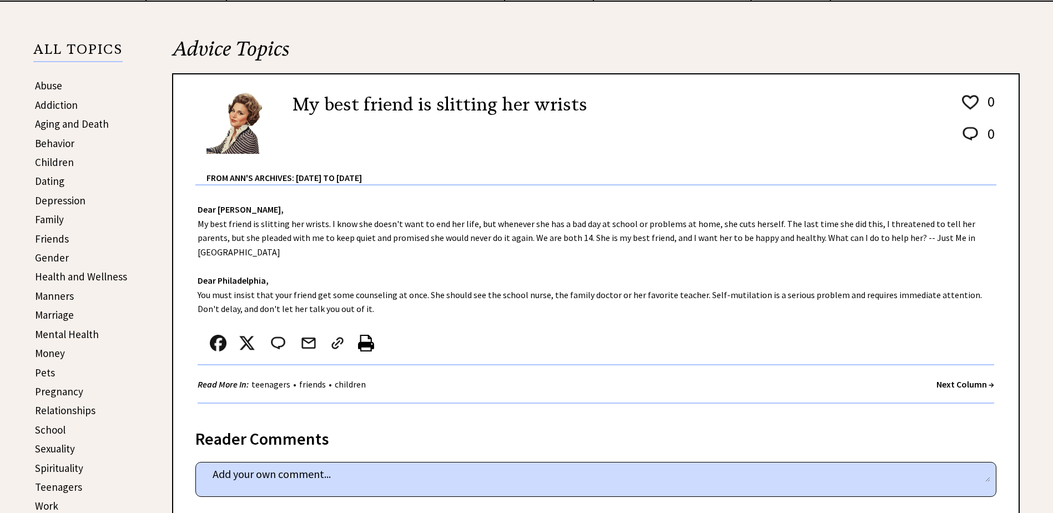
click at [950, 379] on strong "Next Column →" at bounding box center [965, 384] width 58 height 11
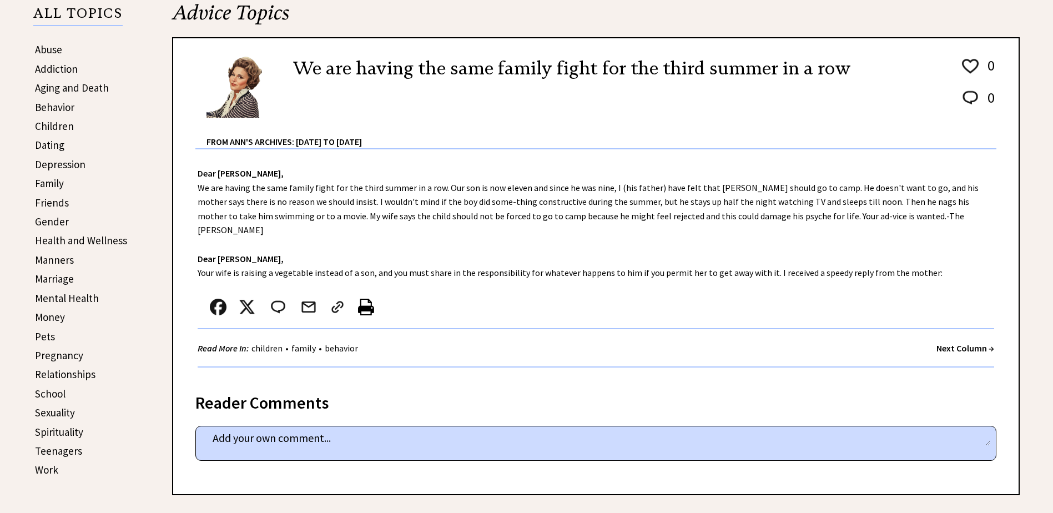
scroll to position [278, 0]
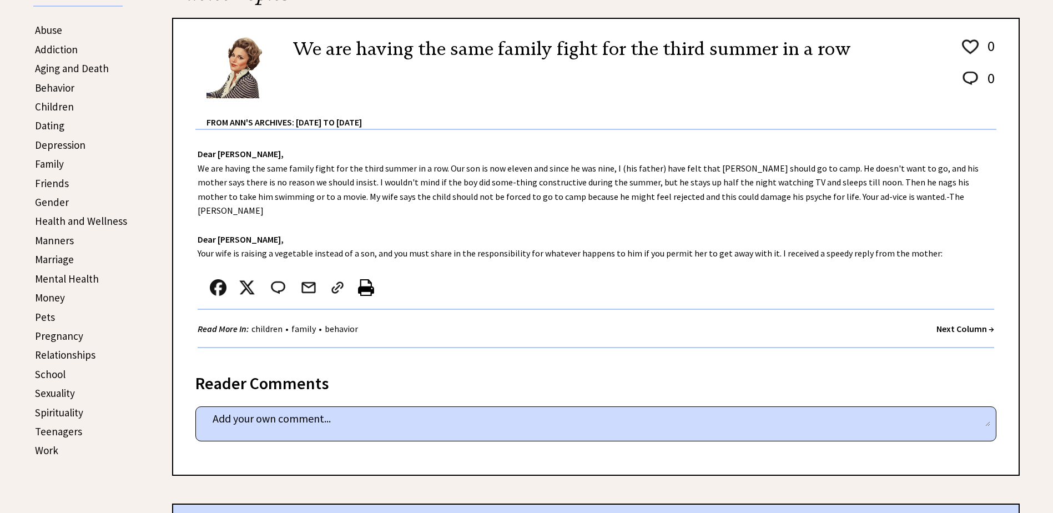
click at [975, 323] on strong "Next Column →" at bounding box center [965, 328] width 58 height 11
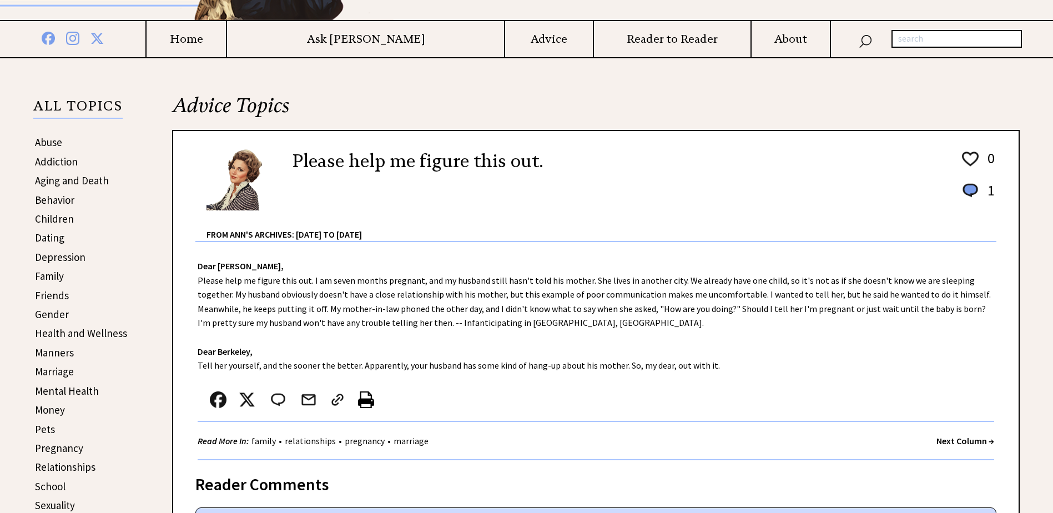
scroll to position [222, 0]
